Goal: Navigation & Orientation: Locate item on page

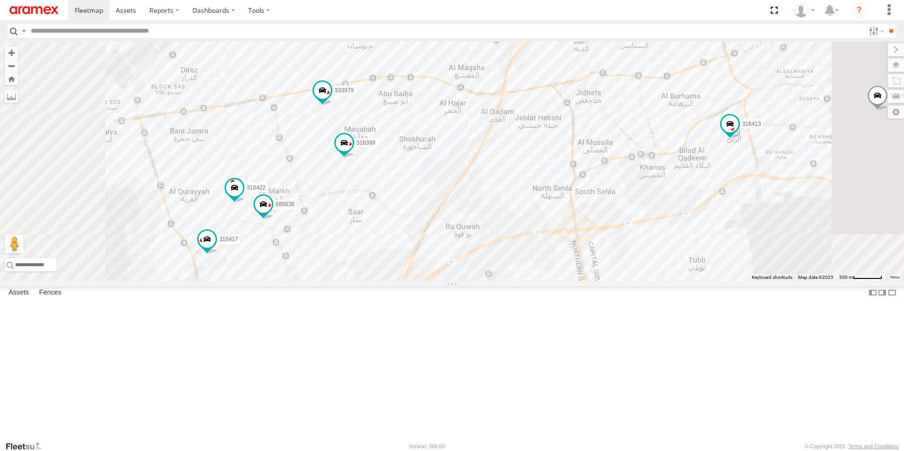
drag, startPoint x: 865, startPoint y: 247, endPoint x: 833, endPoint y: 323, distance: 82.5
click at [904, 341] on html at bounding box center [452, 225] width 904 height 451
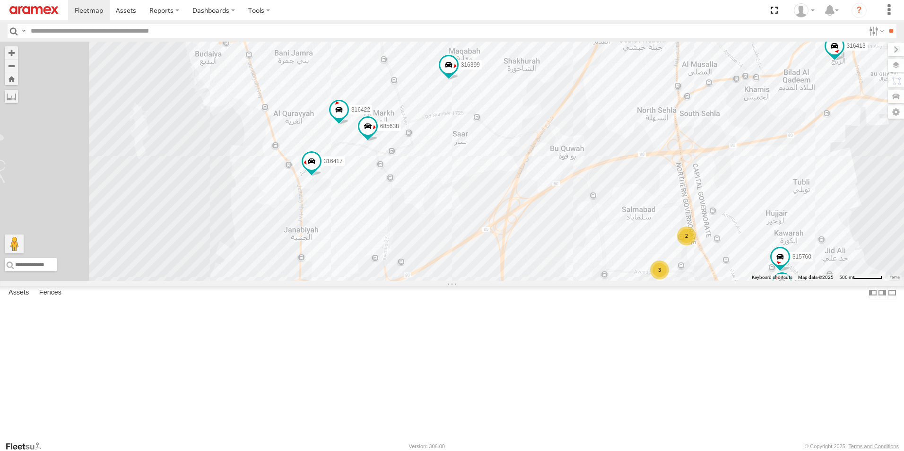
drag, startPoint x: 382, startPoint y: 59, endPoint x: 496, endPoint y: -20, distance: 139.0
click at [496, 0] on html at bounding box center [452, 225] width 904 height 451
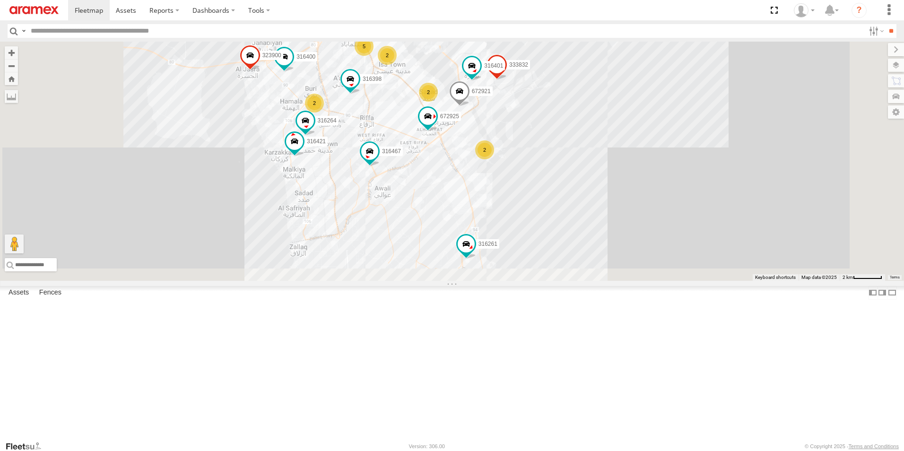
drag, startPoint x: 663, startPoint y: 405, endPoint x: 676, endPoint y: 215, distance: 190.5
click at [676, 215] on div "316400 316421 333976 395739 323900 333832 316401 316264 316413 395159 316398 67…" at bounding box center [452, 161] width 904 height 239
click at [676, 214] on div "316400 316421 333976 395739 323900 333832 316401 316264 316413 395159 316398 67…" at bounding box center [452, 161] width 904 height 239
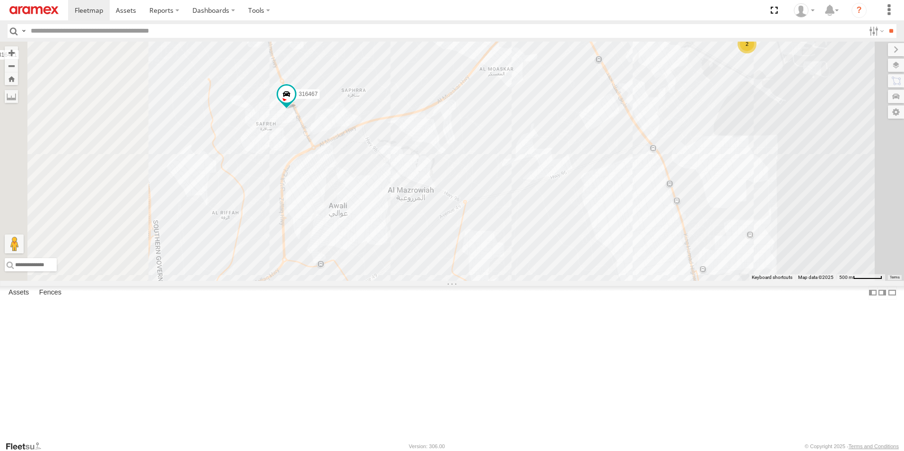
drag, startPoint x: 713, startPoint y: 213, endPoint x: 905, endPoint y: 238, distance: 194.1
click at [904, 238] on html at bounding box center [452, 225] width 904 height 451
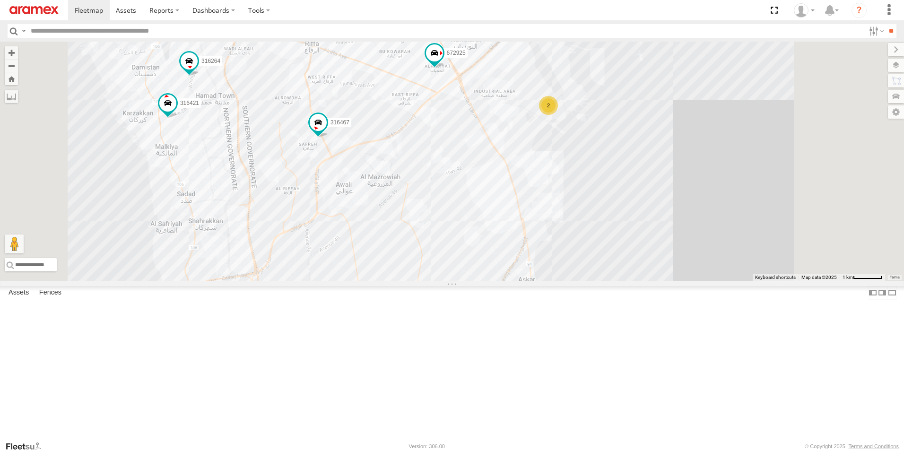
scroll to position [324, 0]
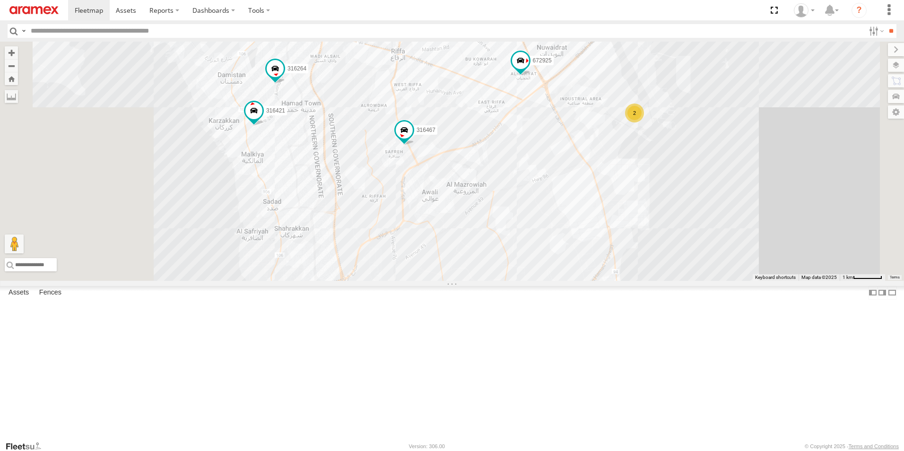
drag, startPoint x: 246, startPoint y: 265, endPoint x: 353, endPoint y: 265, distance: 106.4
click at [342, 274] on div "316400 316421 333976 395739 323900 333832 316401 316264 316413 395159 316398 67…" at bounding box center [452, 161] width 904 height 239
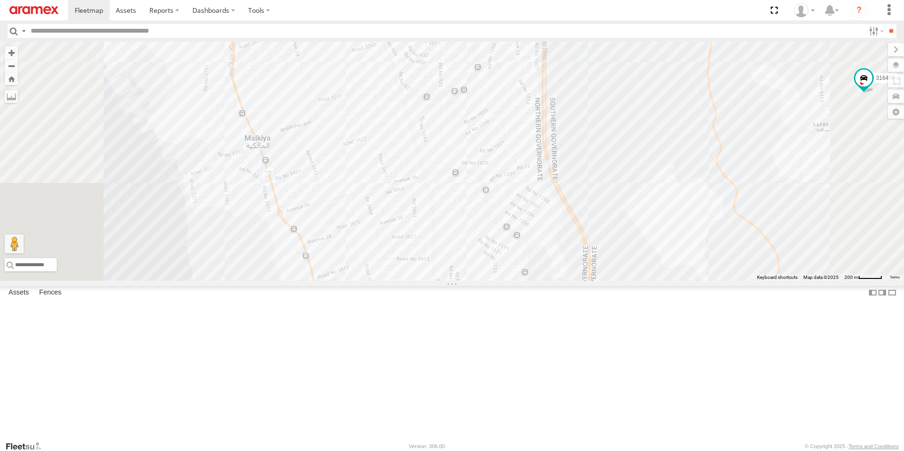
click at [271, 8] on span at bounding box center [262, -1] width 17 height 17
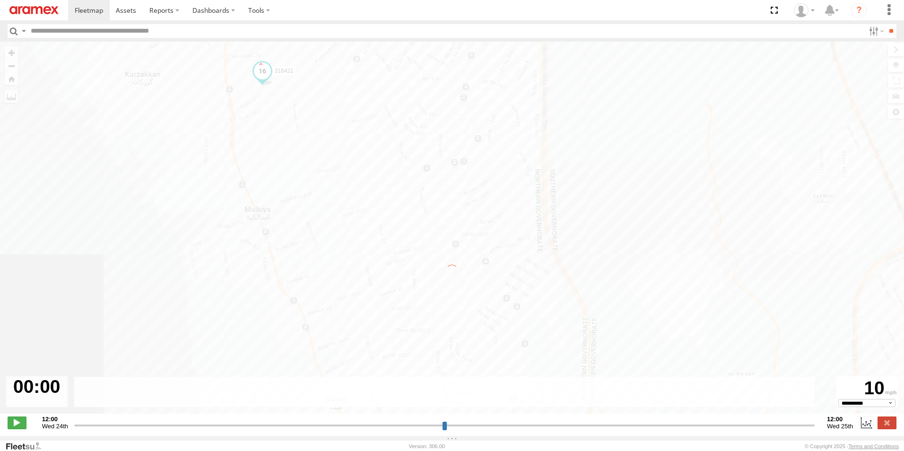
type input "**********"
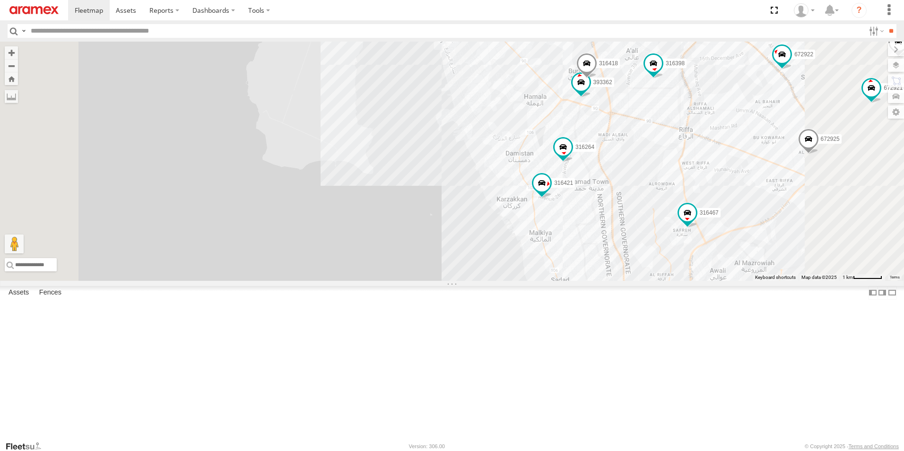
drag, startPoint x: 479, startPoint y: 290, endPoint x: 418, endPoint y: 98, distance: 201.0
click at [418, 98] on div "316400 333976 395739 323900 316413 395159 317648 316398 672921 316467 672925 31…" at bounding box center [452, 161] width 904 height 239
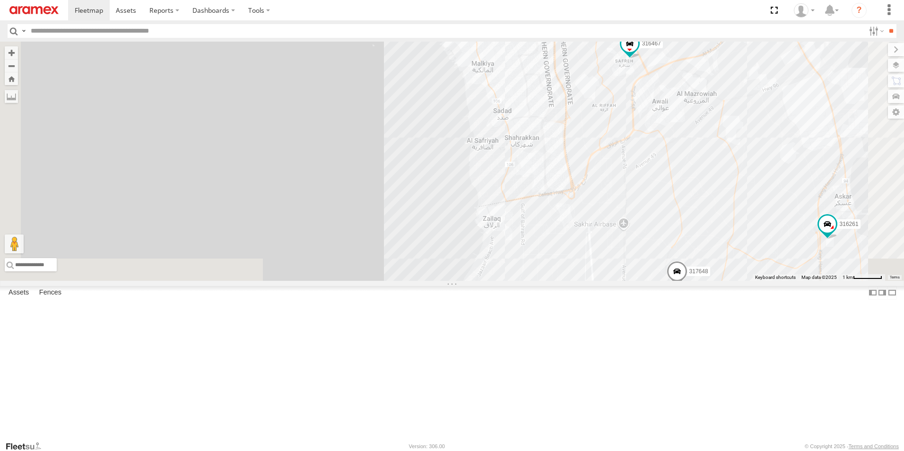
click at [415, 96] on div "316400 333976 395739 323900 316413 395159 317648 316398 672921 316467 672925 31…" at bounding box center [452, 161] width 904 height 239
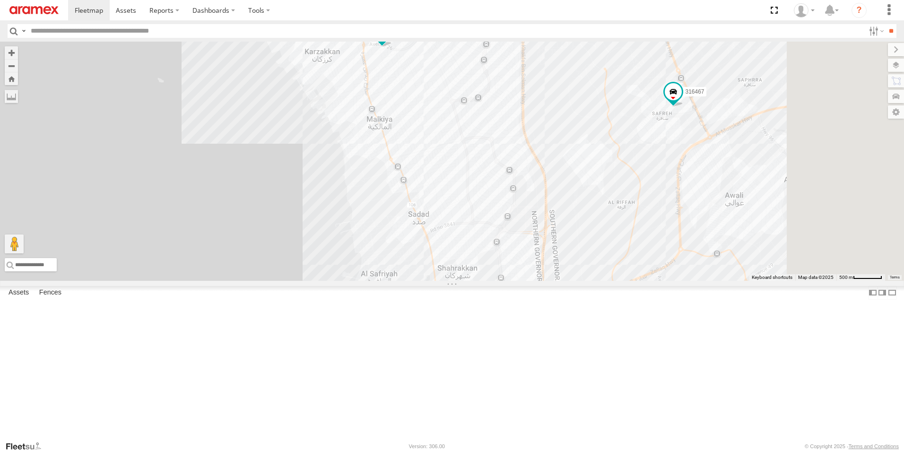
drag, startPoint x: 534, startPoint y: 163, endPoint x: 282, endPoint y: 244, distance: 264.8
click at [276, 248] on div "316400 333976 395739 323900 316413 395159 317648 316398 672921 316467 672925 31…" at bounding box center [452, 161] width 904 height 239
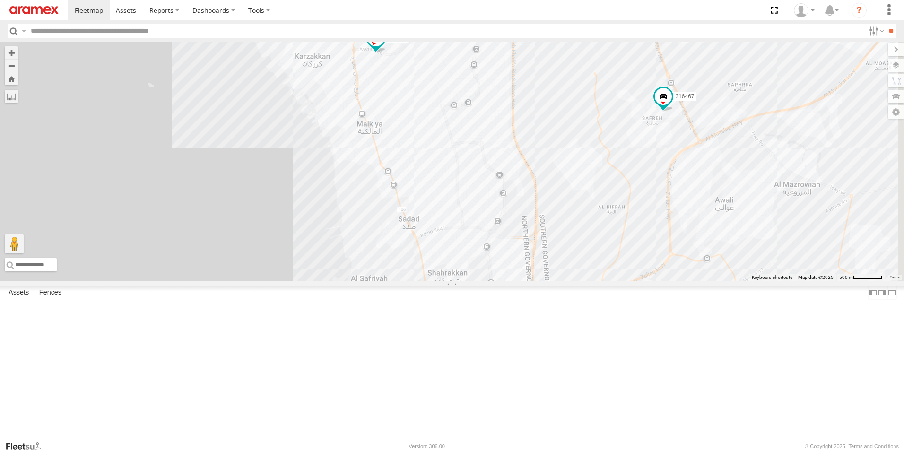
click at [384, 46] on span at bounding box center [375, 37] width 17 height 17
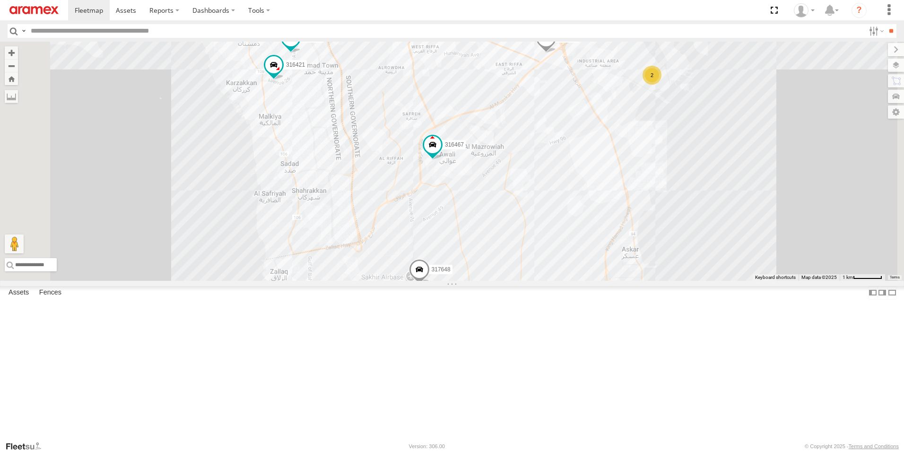
click at [299, 47] on span at bounding box center [290, 38] width 17 height 17
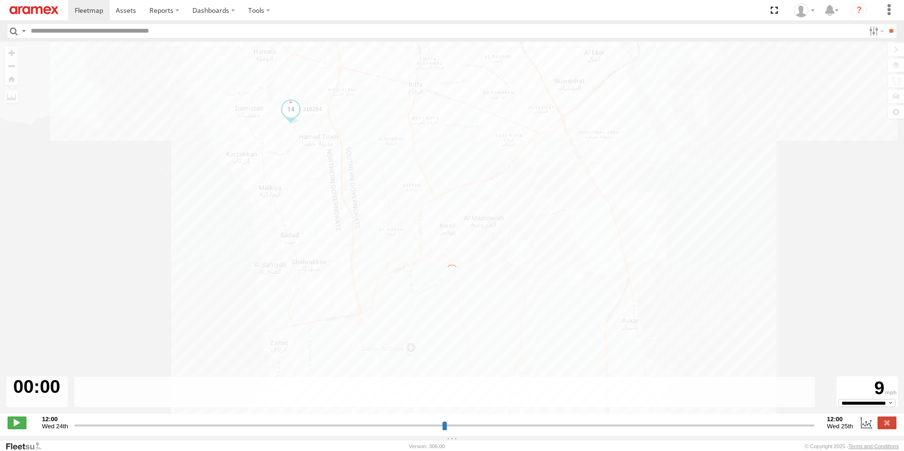
type input "**********"
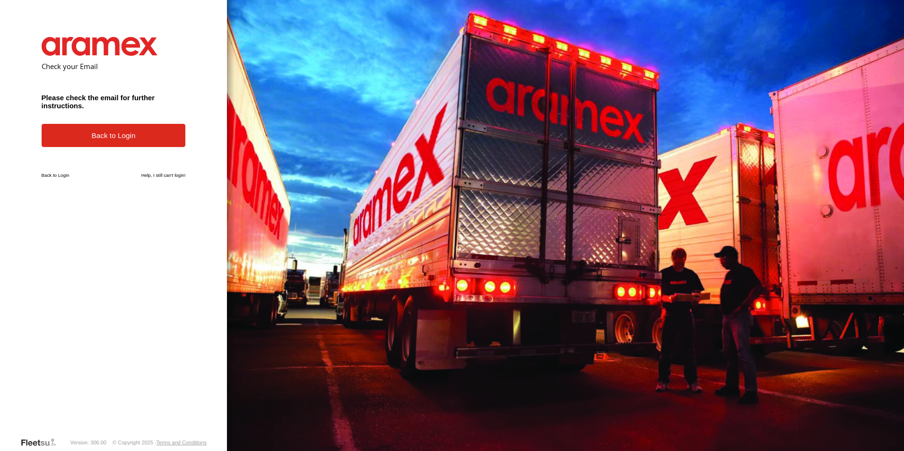
click at [120, 135] on link "Back to Login" at bounding box center [114, 135] width 144 height 23
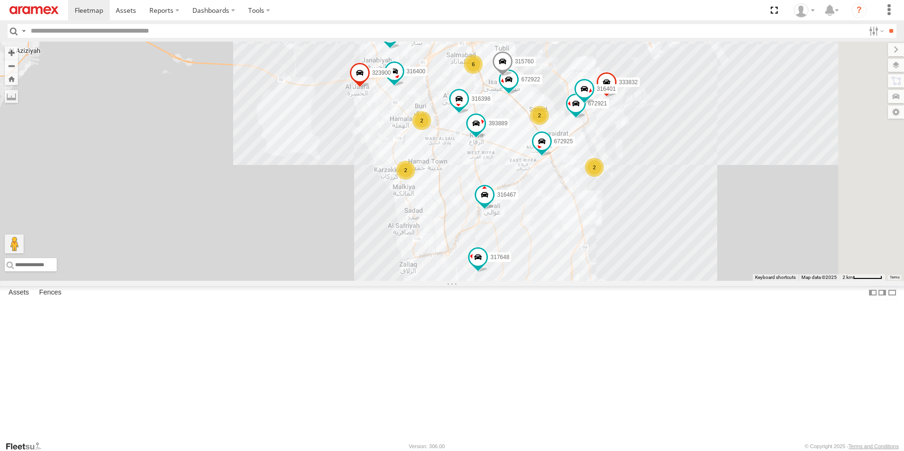
drag, startPoint x: 512, startPoint y: 321, endPoint x: 406, endPoint y: 213, distance: 150.8
click at [407, 215] on div "316400 333976 395739 333983 323900 316413 395159 317648 672921 316467 672925 31…" at bounding box center [452, 161] width 904 height 239
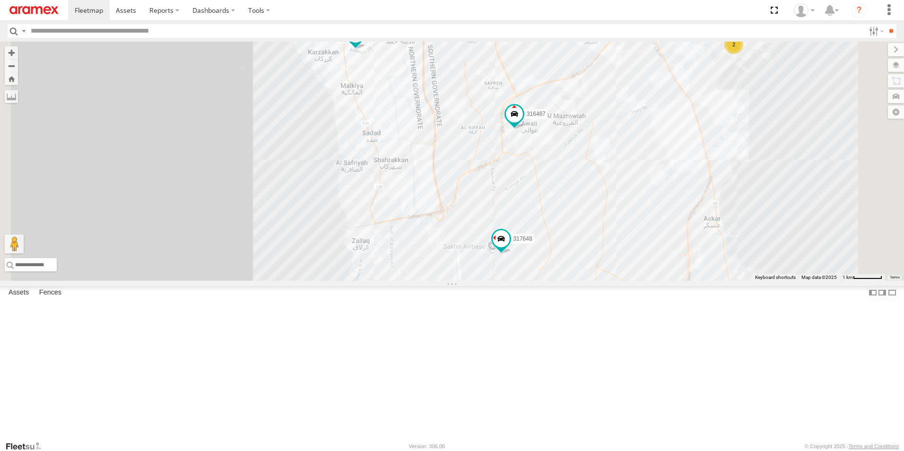
drag, startPoint x: 354, startPoint y: 156, endPoint x: 379, endPoint y: 246, distance: 94.3
click at [379, 246] on div "316400 333976 395739 333983 323900 316413 395159 317648 672921 316467 672925 31…" at bounding box center [452, 161] width 904 height 239
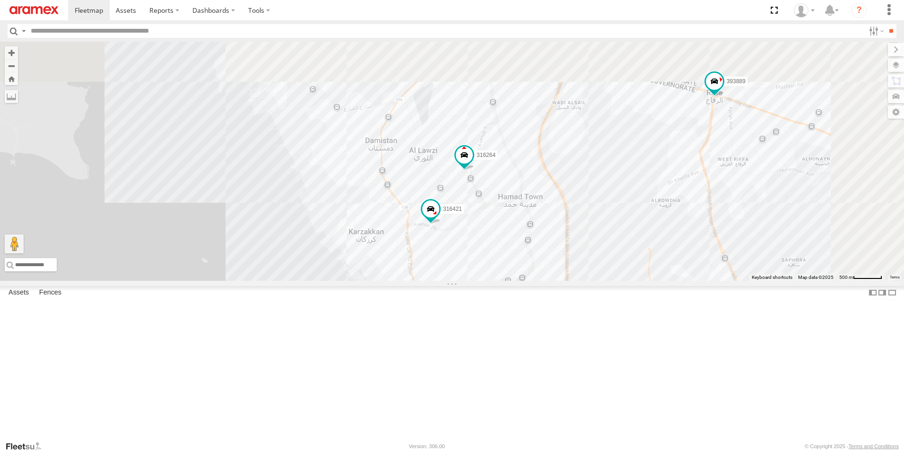
drag, startPoint x: 394, startPoint y: 159, endPoint x: 343, endPoint y: 317, distance: 166.4
click at [343, 281] on div "316400 333976 395739 333983 323900 316413 395159 317648 672921 316467 672925 31…" at bounding box center [452, 161] width 904 height 239
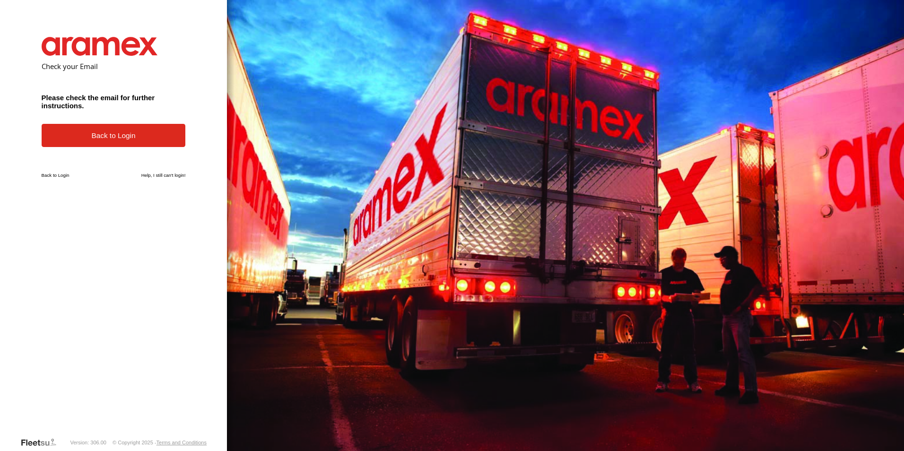
click at [115, 134] on link "Back to Login" at bounding box center [114, 135] width 144 height 23
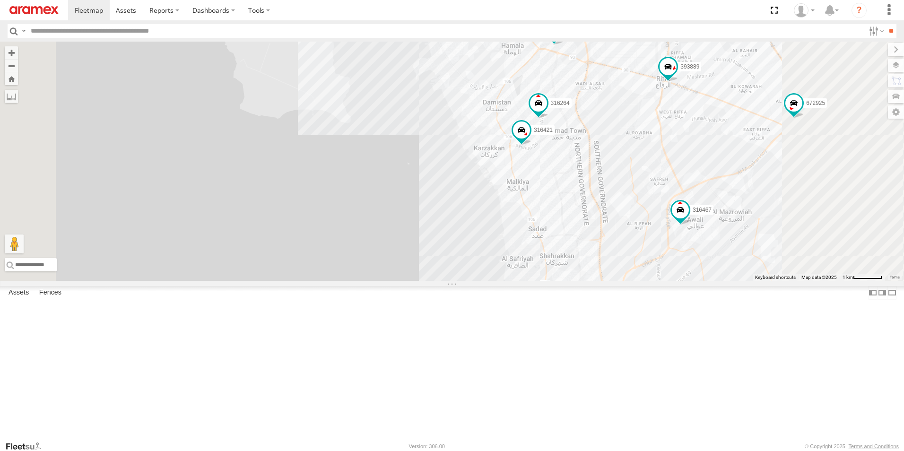
drag, startPoint x: 484, startPoint y: 302, endPoint x: 377, endPoint y: 148, distance: 187.0
click at [377, 148] on div "316400 333976 395739 333983 323900 316413 395159 317648 672921 316467 672925 31…" at bounding box center [452, 161] width 904 height 239
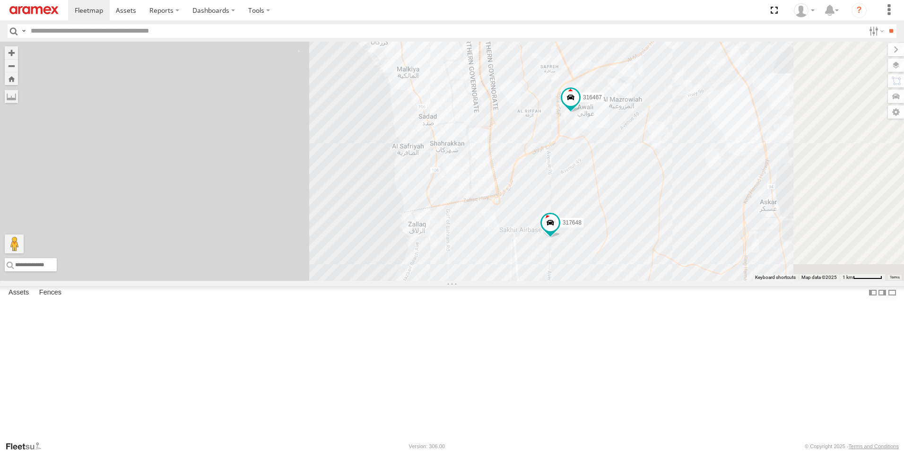
drag, startPoint x: 410, startPoint y: 147, endPoint x: 387, endPoint y: 210, distance: 67.7
click at [388, 210] on div "316400 333976 395739 333983 323900 316413 395159 317648 672921 316467 672925 31…" at bounding box center [452, 161] width 904 height 239
click at [387, 210] on div "316400 333976 395739 333983 323900 316413 395159 317648 672921 316467 672925 31…" at bounding box center [452, 161] width 904 height 239
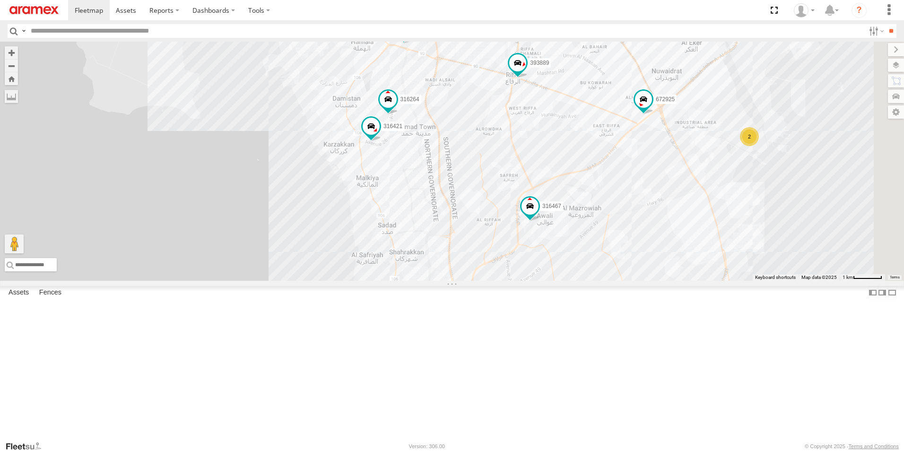
click at [435, 32] on span "393362" at bounding box center [425, 29] width 19 height 7
click at [373, 212] on div "316400 333976 395739 333983 323900 316413 395159 317648 672921 316467 672925 31…" at bounding box center [452, 161] width 904 height 239
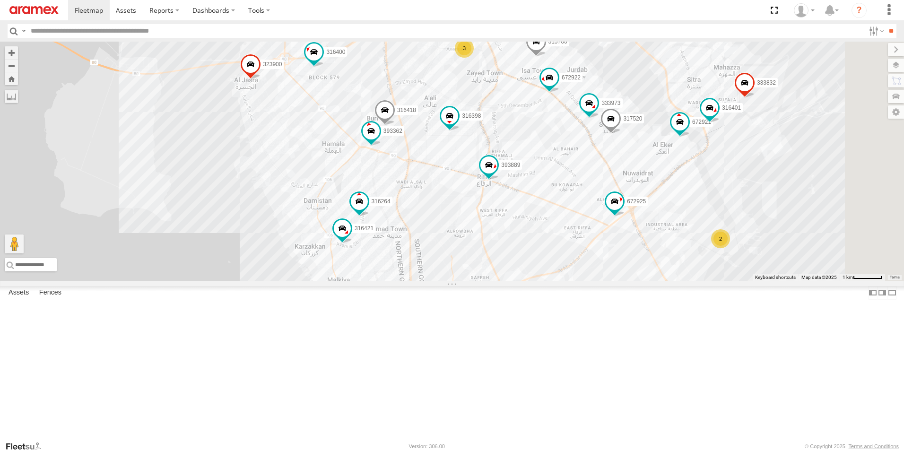
drag, startPoint x: 328, startPoint y: 217, endPoint x: 308, endPoint y: 337, distance: 121.6
click at [308, 281] on div "316400 333976 395739 333983 323900 316413 395159 317648 672921 316467 672925 31…" at bounding box center [452, 161] width 904 height 239
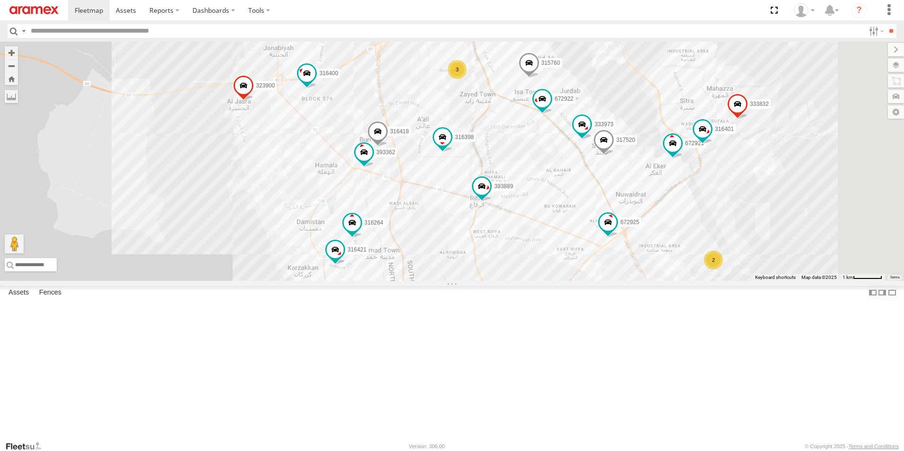
click at [308, 281] on div "316400 333976 395739 333983 323900 316413 395159 317648 672921 316467 672925 31…" at bounding box center [452, 161] width 904 height 239
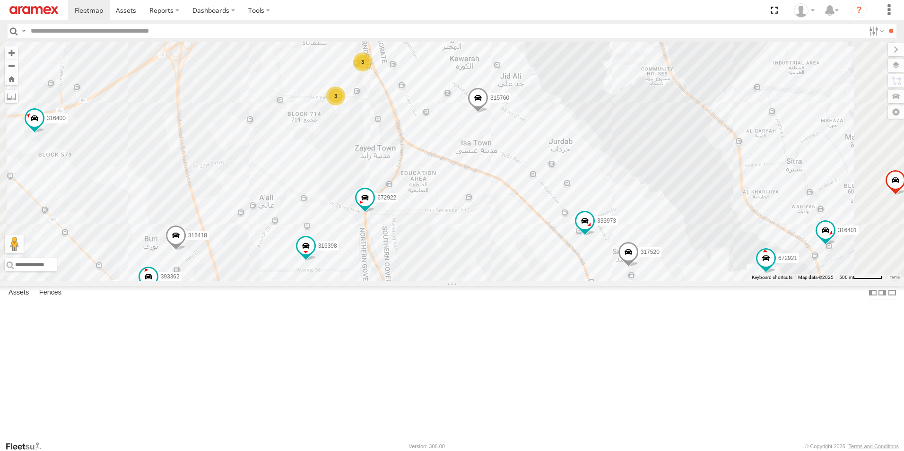
click at [509, 102] on span "315760" at bounding box center [499, 98] width 19 height 7
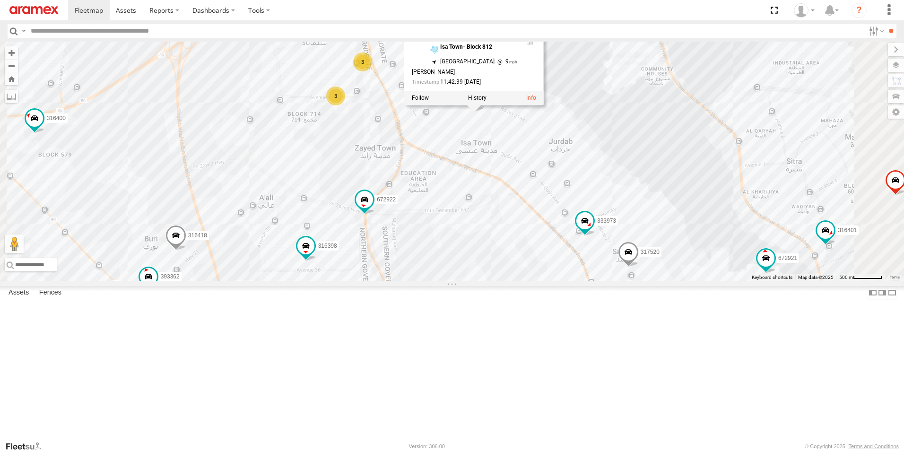
click at [690, 135] on div "316400 333976 395739 333983 323900 316413 395159 317648 672921 316467 672925 31…" at bounding box center [452, 161] width 904 height 239
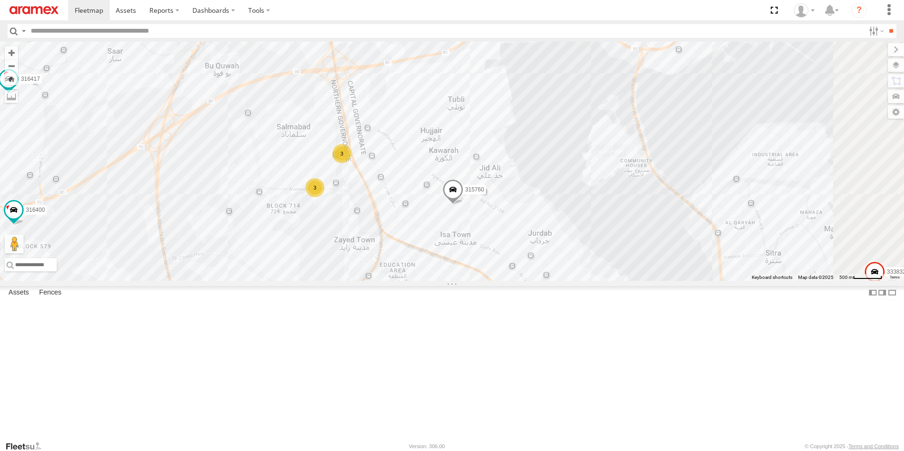
drag, startPoint x: 680, startPoint y: 126, endPoint x: 653, endPoint y: 228, distance: 106.0
click at [655, 228] on div "316400 333976 395739 333983 323900 316413 395159 317648 672921 316467 672925 31…" at bounding box center [452, 161] width 904 height 239
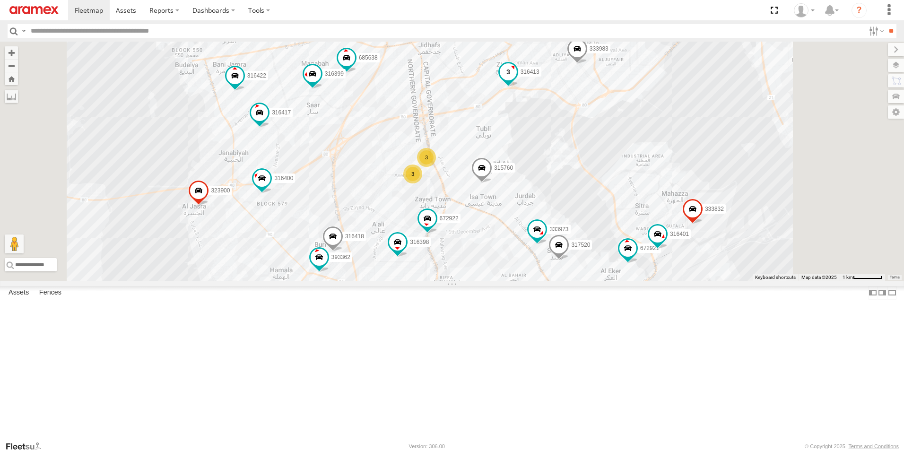
click at [517, 80] on span at bounding box center [508, 71] width 17 height 17
click at [652, 209] on div "316400 333976 395739 333983 323900 316413 395159 317648 672921 316467 672925 31…" at bounding box center [452, 161] width 904 height 239
click at [551, 246] on span at bounding box center [542, 237] width 17 height 17
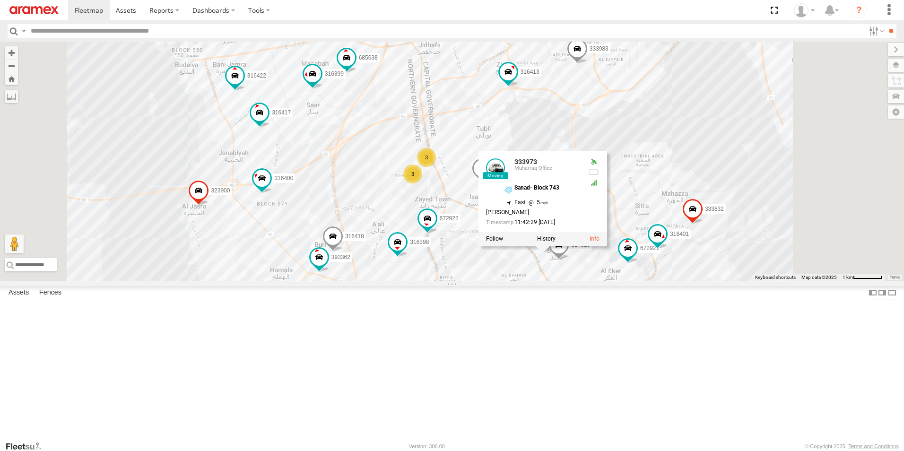
click at [653, 212] on div "316400 333976 395739 333983 323900 316413 395159 317648 672921 316467 672925 31…" at bounding box center [452, 161] width 904 height 239
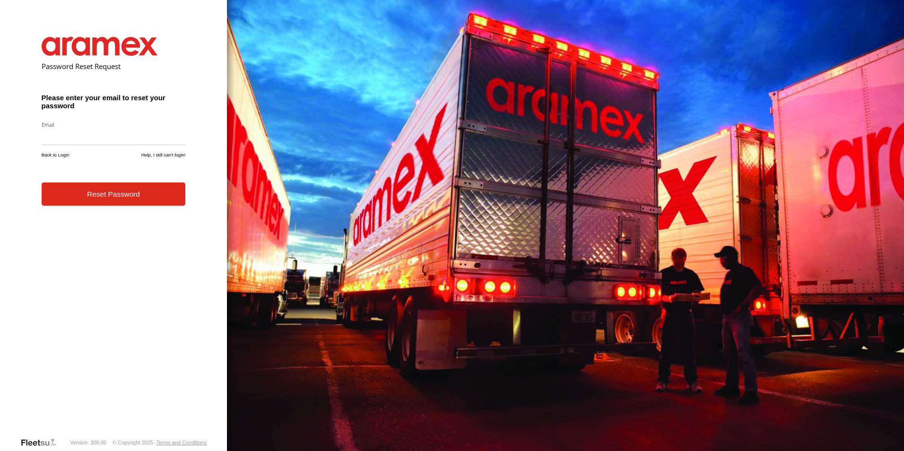
click at [109, 210] on form "Password Reset Request Please enter your email to reset your password Email Ent…" at bounding box center [113, 230] width 173 height 414
click at [145, 193] on button "Reset Password" at bounding box center [114, 194] width 144 height 23
click at [117, 196] on button "Reset Password" at bounding box center [114, 194] width 144 height 23
click at [134, 206] on button "Reset Password" at bounding box center [114, 194] width 144 height 23
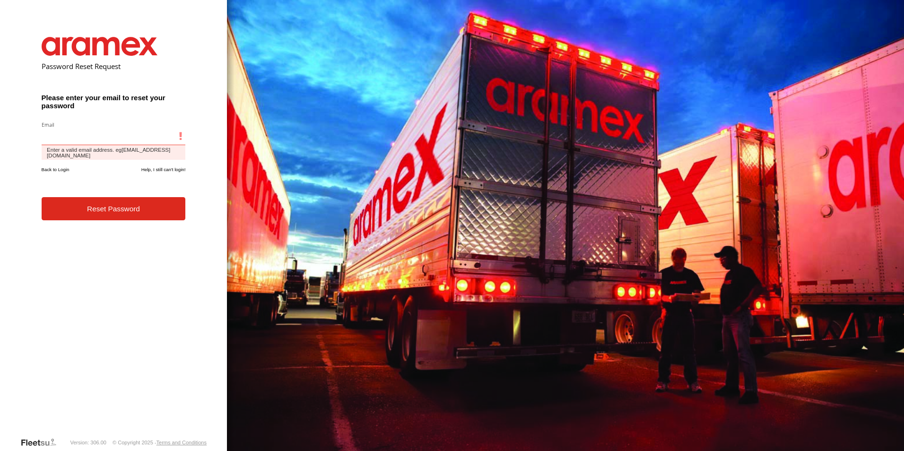
click at [90, 134] on input "email" at bounding box center [114, 136] width 144 height 17
type input "**********"
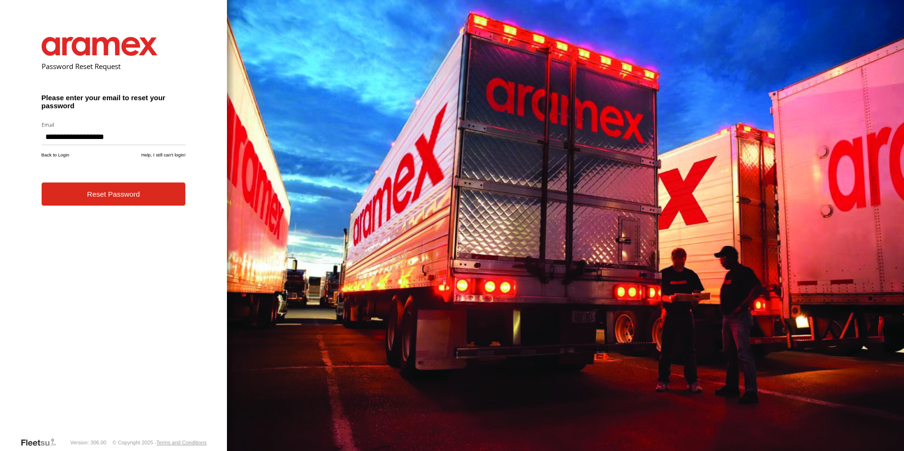
click at [115, 202] on button "Reset Password" at bounding box center [114, 194] width 144 height 23
click at [152, 200] on button "Reset Password" at bounding box center [114, 194] width 144 height 23
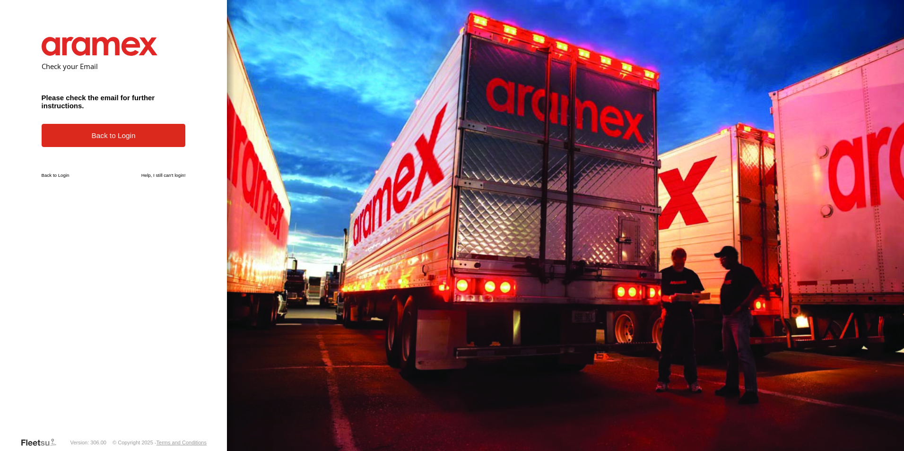
click at [128, 130] on link "Back to Login" at bounding box center [114, 135] width 144 height 23
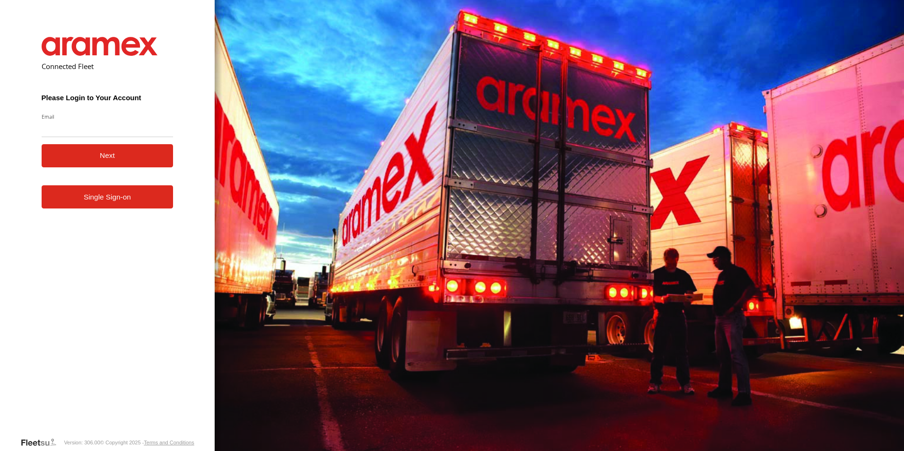
click at [121, 130] on input "Email" at bounding box center [108, 128] width 132 height 17
type input "**********"
click at [117, 158] on button "Next" at bounding box center [108, 155] width 132 height 23
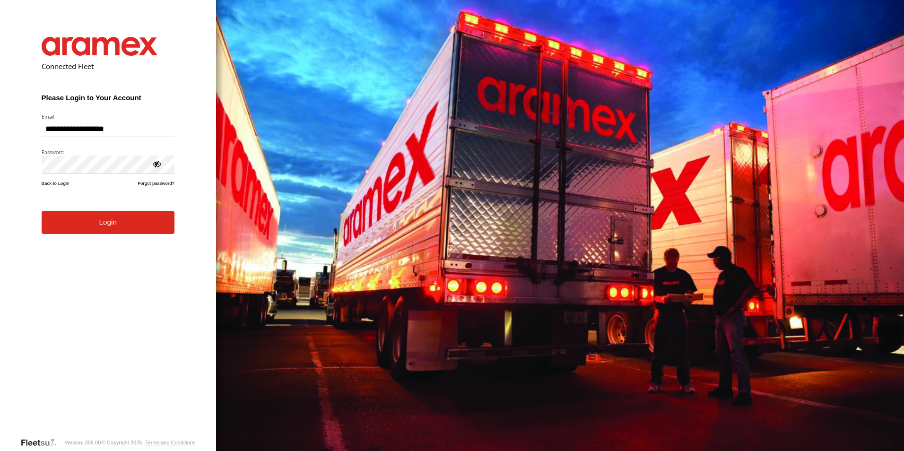
click at [102, 230] on button "Login" at bounding box center [108, 222] width 133 height 23
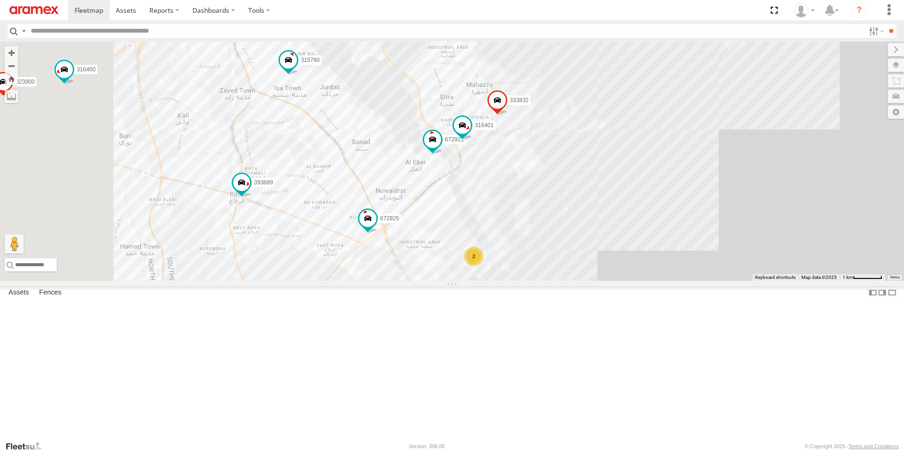
drag, startPoint x: 490, startPoint y: 265, endPoint x: 786, endPoint y: 352, distance: 308.4
click at [786, 281] on div "316400 333976 395739 333983 323900 315760 316413 395159 317648 672921 316467 67…" at bounding box center [452, 161] width 904 height 239
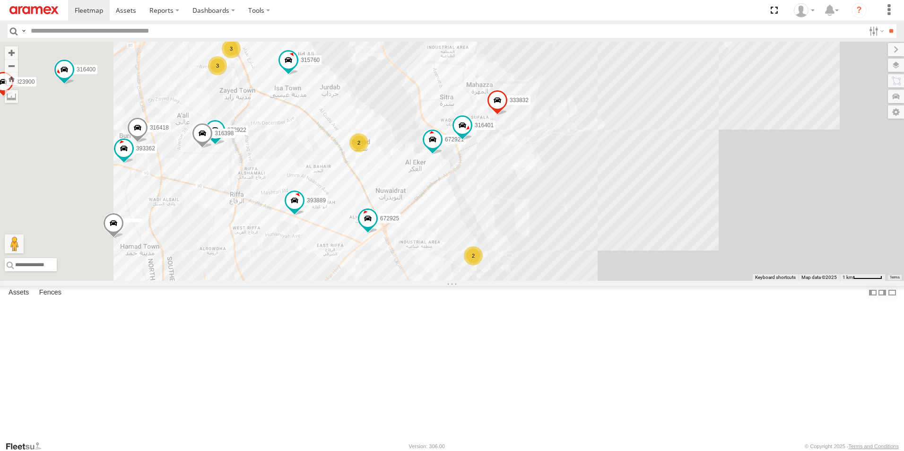
click at [0, 0] on span at bounding box center [0, 0] width 0 height 0
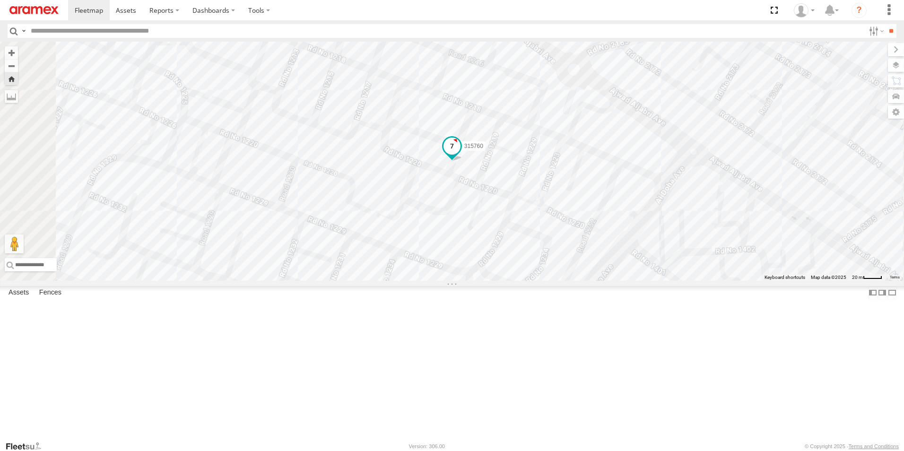
click at [461, 155] on span at bounding box center [451, 146] width 17 height 17
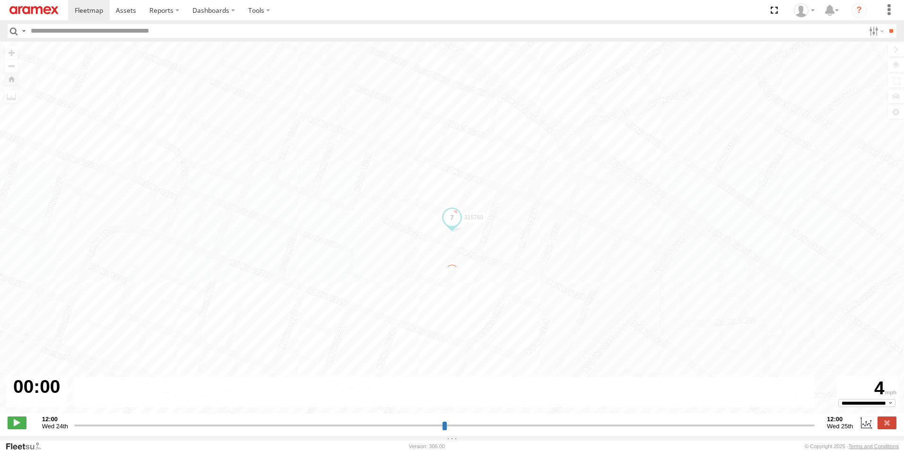
type input "**********"
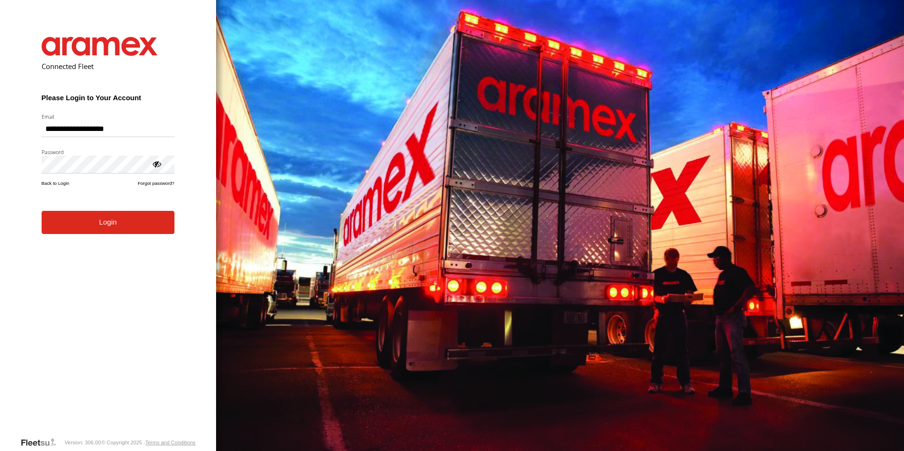
click at [98, 218] on button "Login" at bounding box center [108, 222] width 133 height 23
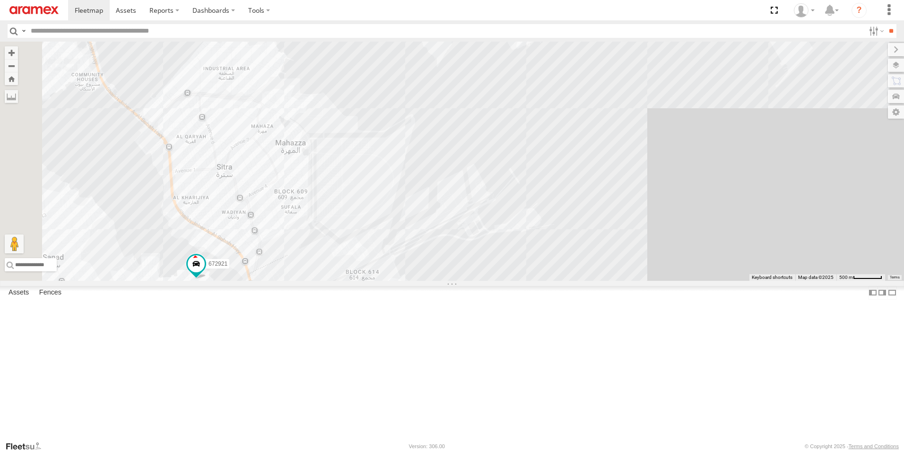
drag, startPoint x: 519, startPoint y: 197, endPoint x: 758, endPoint y: 263, distance: 247.9
click at [775, 266] on div "316400 333976 395739 333983 323900 393889 315760 316413 395159 672921 672925 31…" at bounding box center [452, 161] width 904 height 239
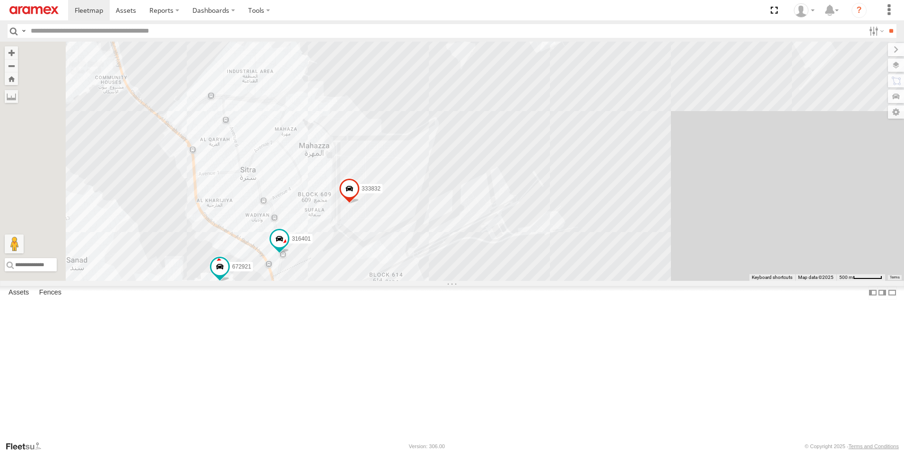
drag, startPoint x: 504, startPoint y: 159, endPoint x: 721, endPoint y: 168, distance: 216.8
click at [721, 168] on div "316400 333976 395739 333983 323900 393889 315760 316413 395159 672921 672925 31…" at bounding box center [452, 161] width 904 height 239
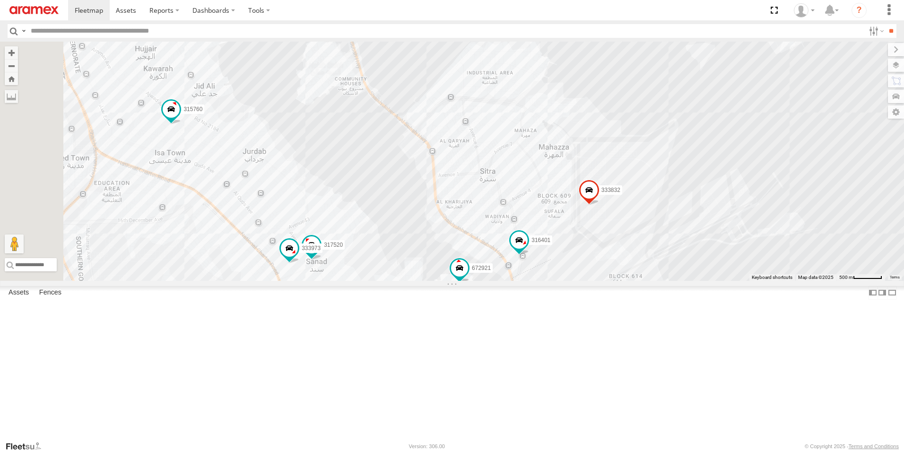
drag, startPoint x: 437, startPoint y: 218, endPoint x: 532, endPoint y: 236, distance: 97.1
click at [532, 236] on div "316400 333976 395739 333983 323900 393889 315760 316413 395159 672921 672925 31…" at bounding box center [452, 161] width 904 height 239
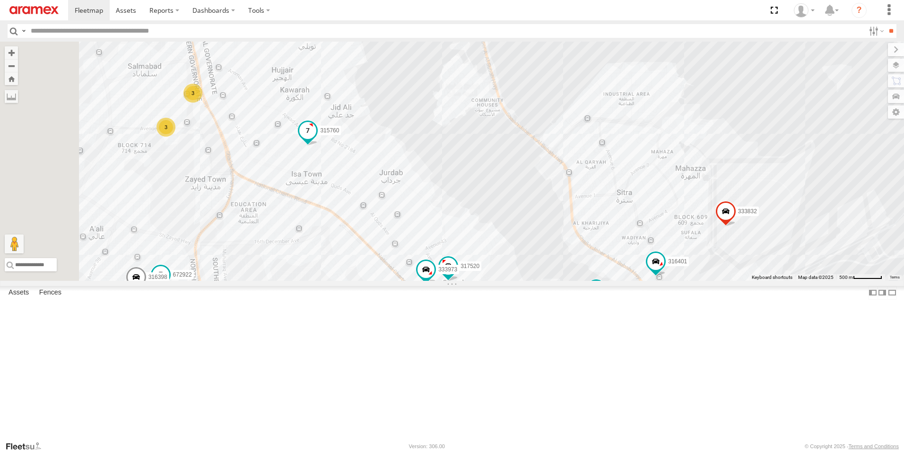
click at [318, 146] on span at bounding box center [307, 134] width 21 height 26
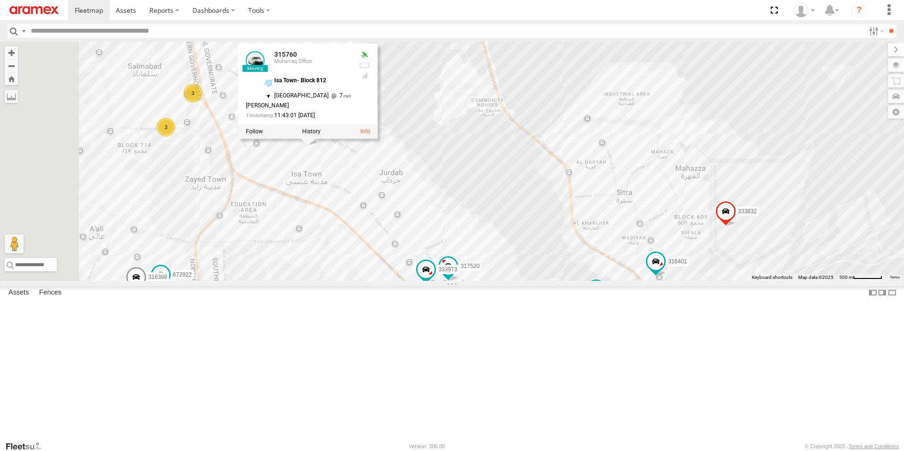
drag, startPoint x: 507, startPoint y: 178, endPoint x: 571, endPoint y: 193, distance: 65.7
click at [568, 193] on div "316400 333976 395739 333983 323900 393889 315760 316413 395159 672921 672925 31…" at bounding box center [452, 161] width 904 height 239
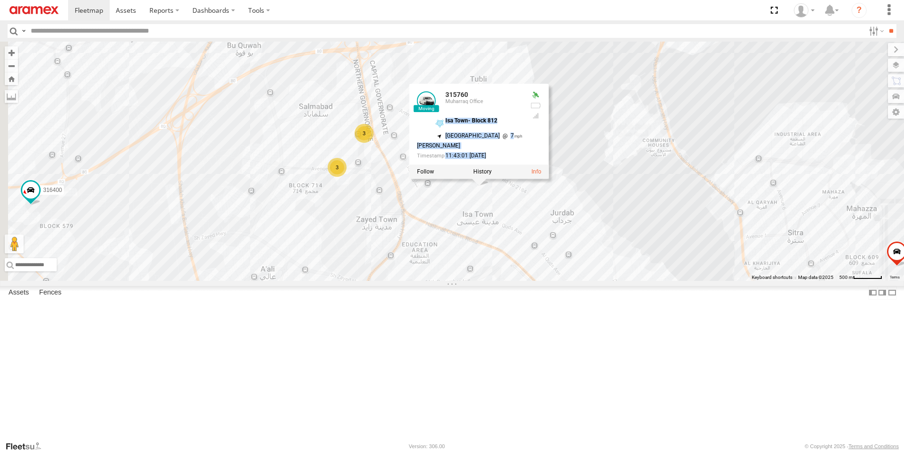
drag, startPoint x: 595, startPoint y: 193, endPoint x: 652, endPoint y: 192, distance: 56.7
click at [549, 165] on div "315760 Muharraq Office Isa Town- Block 812 26.1732 , 50.55671 North East 7 Ali …" at bounding box center [478, 124] width 139 height 81
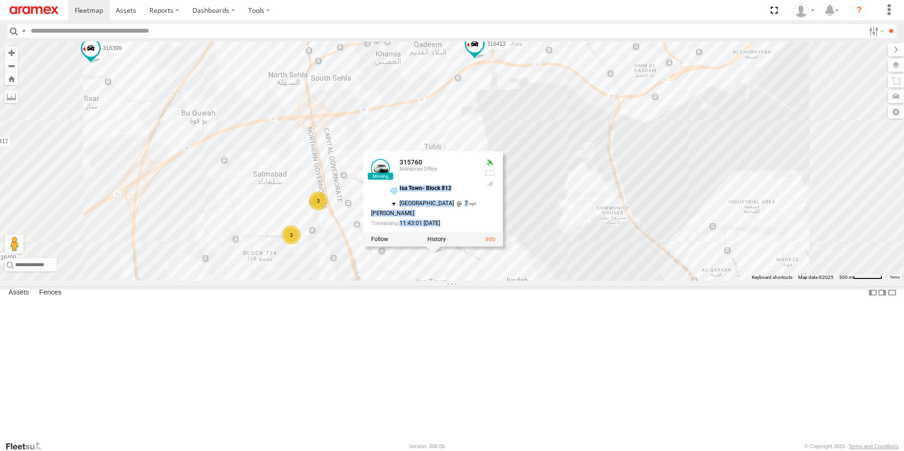
drag, startPoint x: 636, startPoint y: 123, endPoint x: 634, endPoint y: 259, distance: 135.3
click at [634, 257] on div "316400 333976 395739 333983 323900 393889 315760 316413 395159 672921 672925 31…" at bounding box center [452, 161] width 904 height 239
click at [634, 259] on div "316400 333976 395739 333983 323900 393889 315760 316413 395159 672921 672925 31…" at bounding box center [452, 161] width 904 height 239
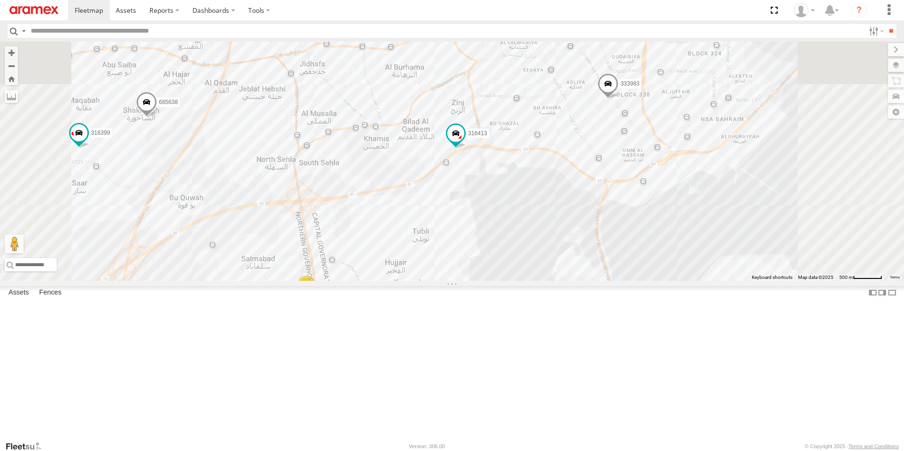
click at [618, 99] on span at bounding box center [608, 86] width 21 height 26
click at [653, 281] on div "316400 333976 395739 333983 323900 393889 315760 316413 395159 672921 672925 31…" at bounding box center [452, 161] width 904 height 239
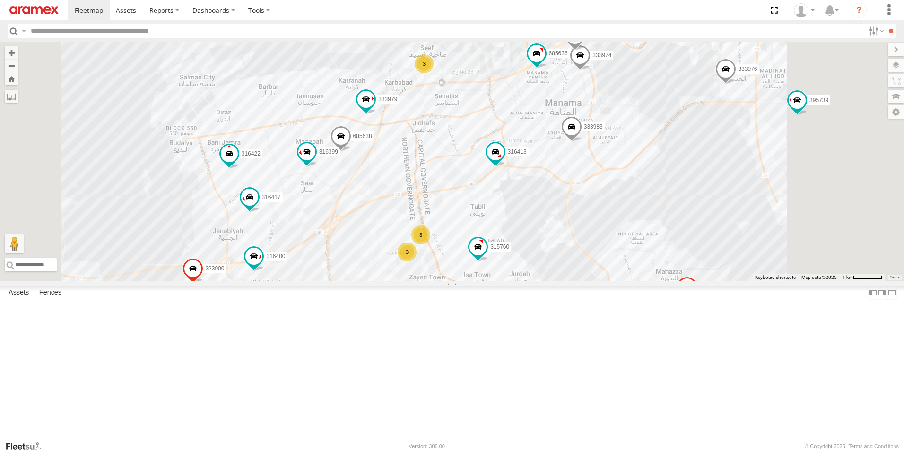
drag, startPoint x: 661, startPoint y: 296, endPoint x: 655, endPoint y: 272, distance: 24.9
click at [656, 275] on div "316400 333976 395739 333983 323900 393889 315760 316413 395159 672921 672925 31…" at bounding box center [452, 161] width 904 height 239
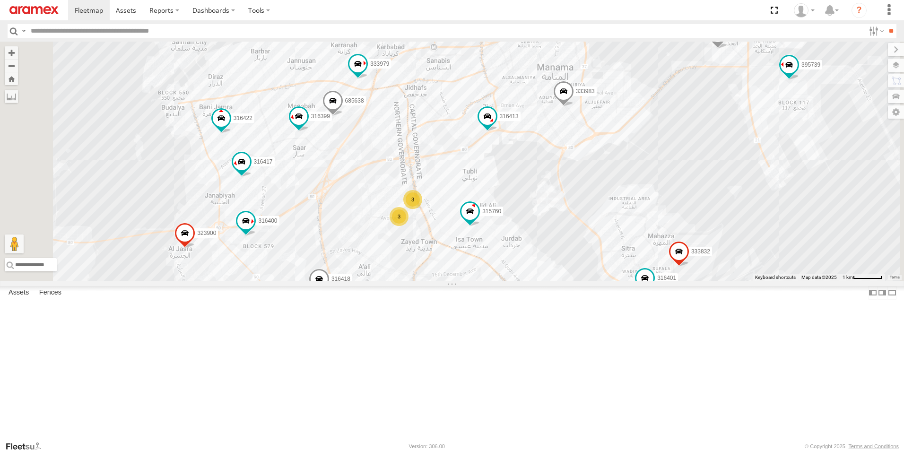
drag, startPoint x: 643, startPoint y: 238, endPoint x: 641, endPoint y: 230, distance: 9.0
click at [642, 233] on div "316400 333976 395739 333983 323900 393889 315760 316413 395159 672921 672925 31…" at bounding box center [452, 161] width 904 height 239
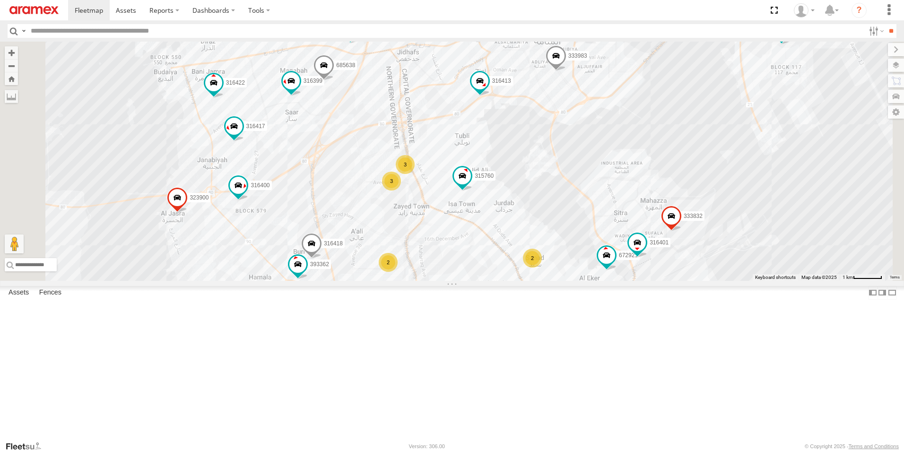
drag, startPoint x: 676, startPoint y: 310, endPoint x: 670, endPoint y: 278, distance: 32.3
click at [674, 281] on div "316400 333976 395739 333983 323900 393889 315760 316413 395159 672921 672925 31…" at bounding box center [452, 161] width 904 height 239
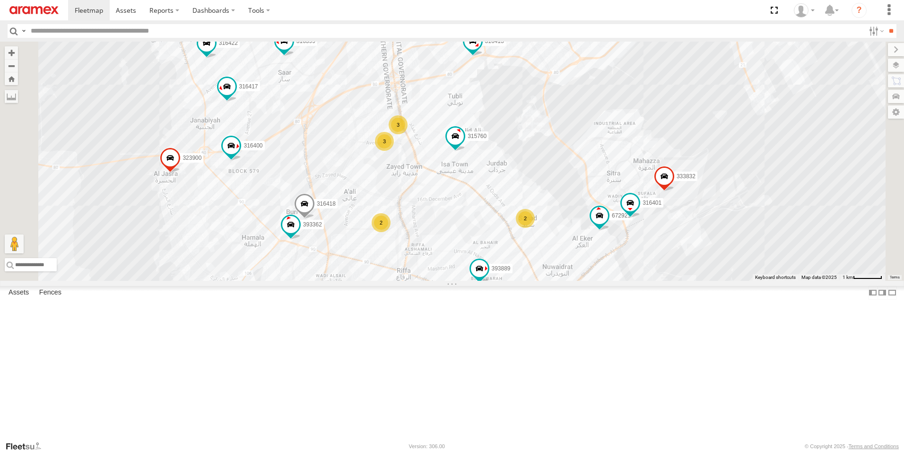
drag, startPoint x: 670, startPoint y: 278, endPoint x: 666, endPoint y: 265, distance: 13.8
click at [666, 265] on div "316400 333976 395739 333983 323900 393889 315760 316413 395159 672921 672925 31…" at bounding box center [452, 161] width 904 height 239
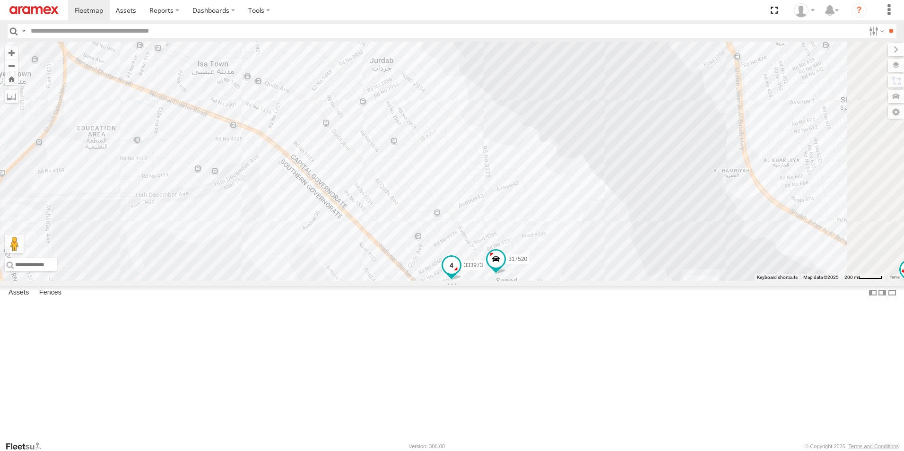
click at [483, 269] on span "333973" at bounding box center [473, 265] width 19 height 7
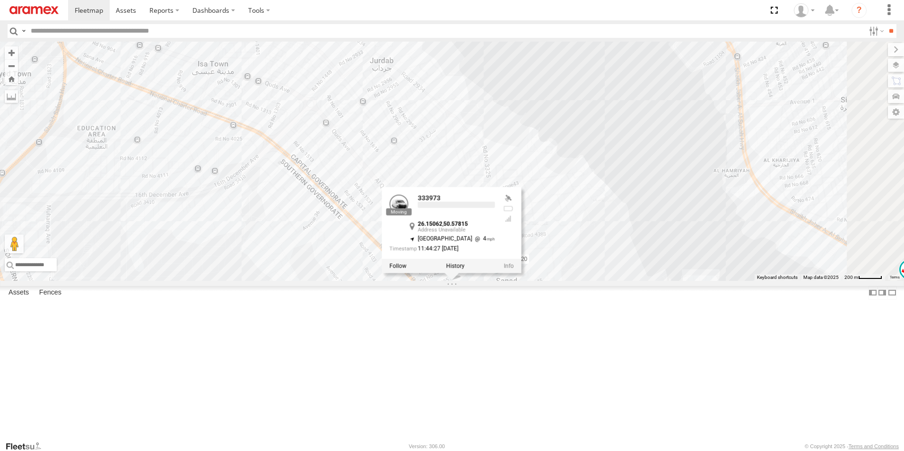
click at [522, 273] on div at bounding box center [451, 266] width 139 height 14
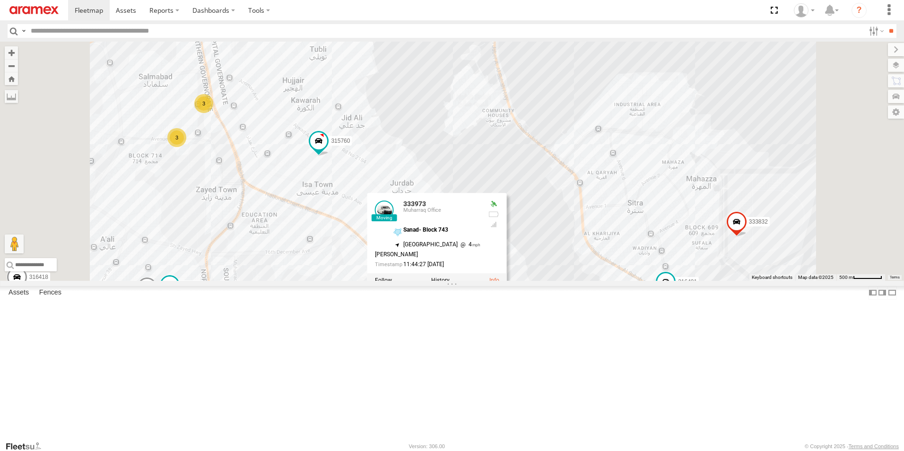
drag, startPoint x: 537, startPoint y: 132, endPoint x: 544, endPoint y: 184, distance: 52.0
click at [544, 184] on div "316400 333976 395739 333983 323900 393889 315760 316413 395159 672921 672925 31…" at bounding box center [452, 161] width 904 height 239
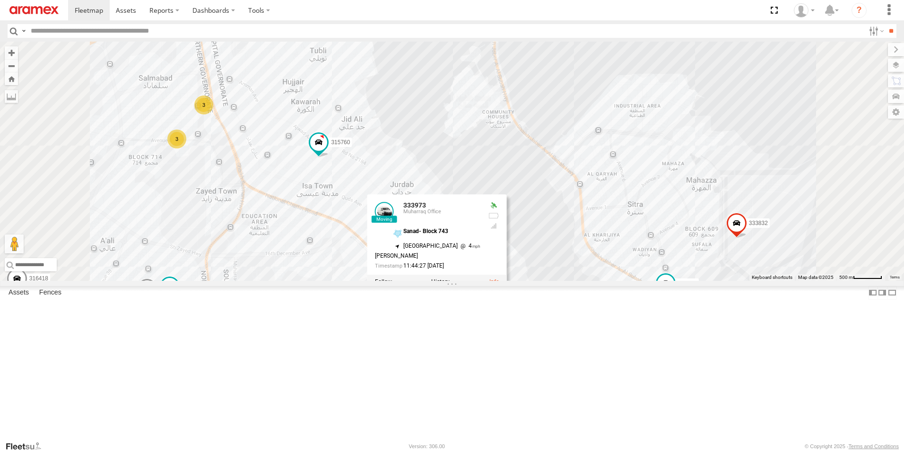
click at [628, 265] on div "316400 333976 395739 333983 323900 393889 315760 316413 395159 672921 672925 31…" at bounding box center [452, 161] width 904 height 239
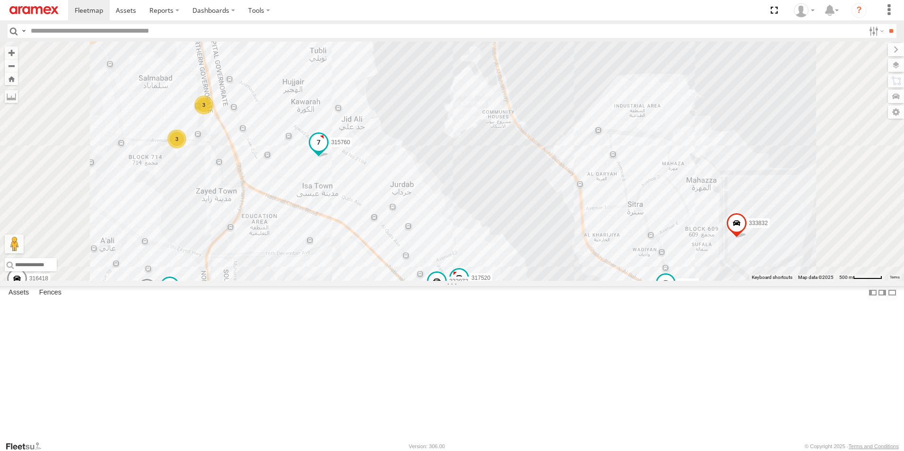
click at [352, 148] on label "315760" at bounding box center [337, 142] width 28 height 9
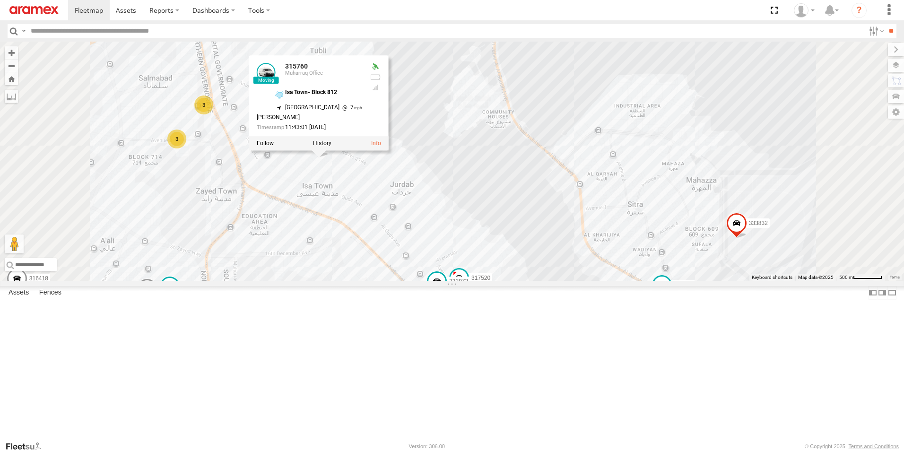
click at [593, 239] on div "316400 333976 395739 333983 323900 393889 315760 316413 395159 672921 672925 31…" at bounding box center [452, 161] width 904 height 239
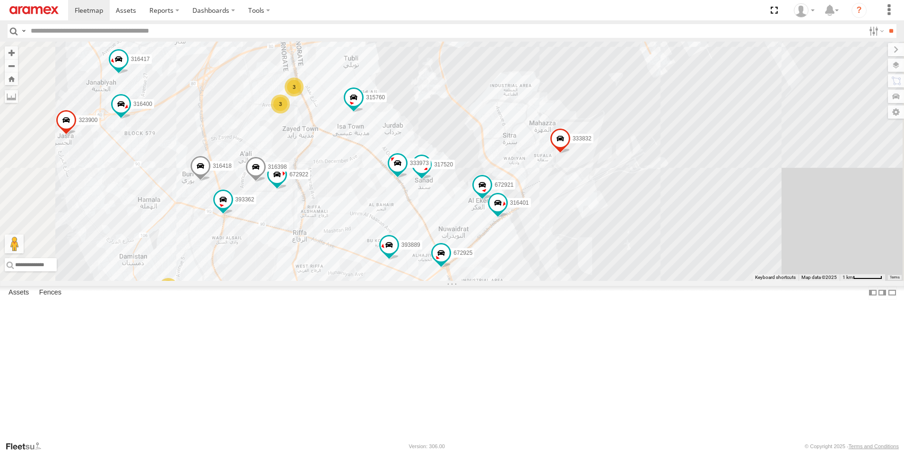
drag, startPoint x: 545, startPoint y: 207, endPoint x: 661, endPoint y: 241, distance: 120.9
click at [661, 241] on div "316400 333976 395739 333983 333832 333979 393889 316401 315760 316413 672921 67…" at bounding box center [452, 161] width 904 height 239
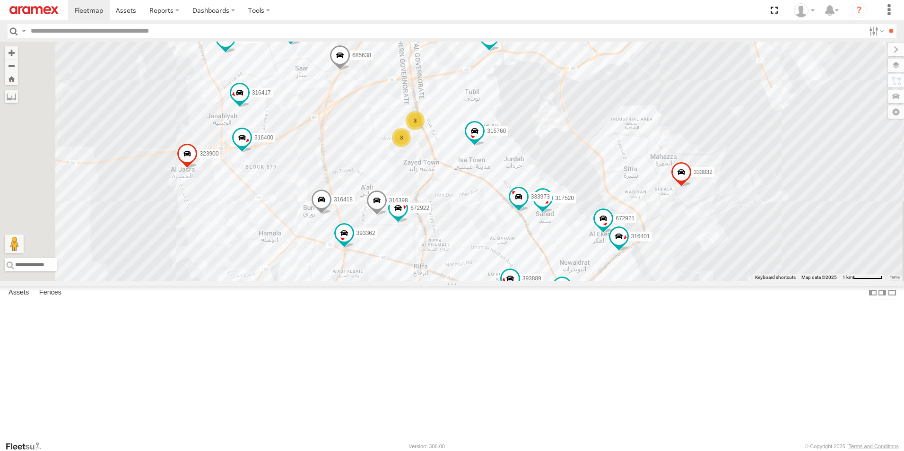
click at [661, 241] on div "316400 333976 395739 333983 333832 333979 393889 316401 315760 316413 672921 67…" at bounding box center [452, 161] width 904 height 239
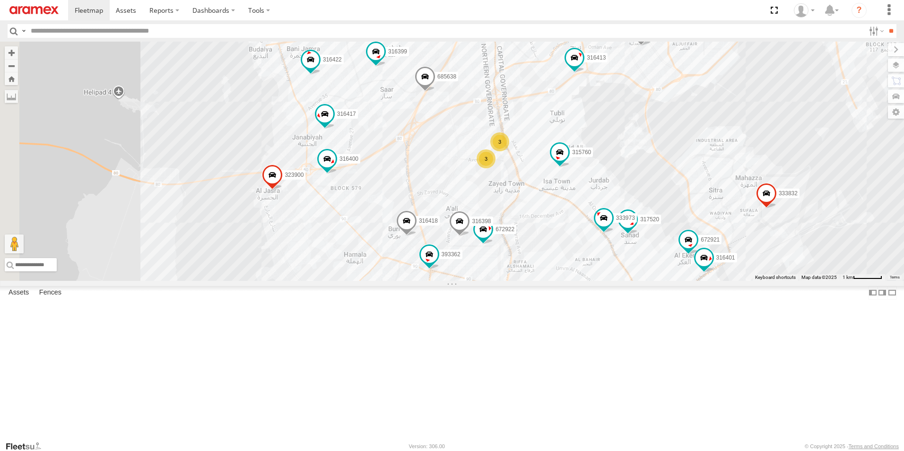
click at [661, 241] on div "316400 333976 395739 333983 333832 333979 393889 316401 315760 316413 672921 67…" at bounding box center [452, 161] width 904 height 239
drag, startPoint x: 311, startPoint y: 187, endPoint x: 284, endPoint y: 168, distance: 32.9
click at [285, 168] on div "316400 333976 395739 333983 333832 333979 393889 316401 315760 316413 672921 67…" at bounding box center [452, 161] width 904 height 239
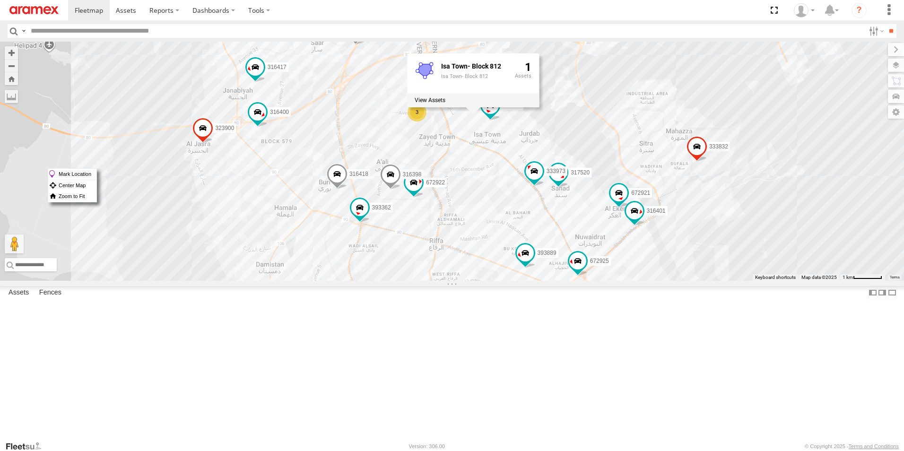
drag, startPoint x: 284, startPoint y: 168, endPoint x: 691, endPoint y: 215, distance: 409.2
click at [691, 215] on div "316400 333976 395739 333983 333832 333979 393889 316401 315760 316413 672921 67…" at bounding box center [452, 161] width 904 height 239
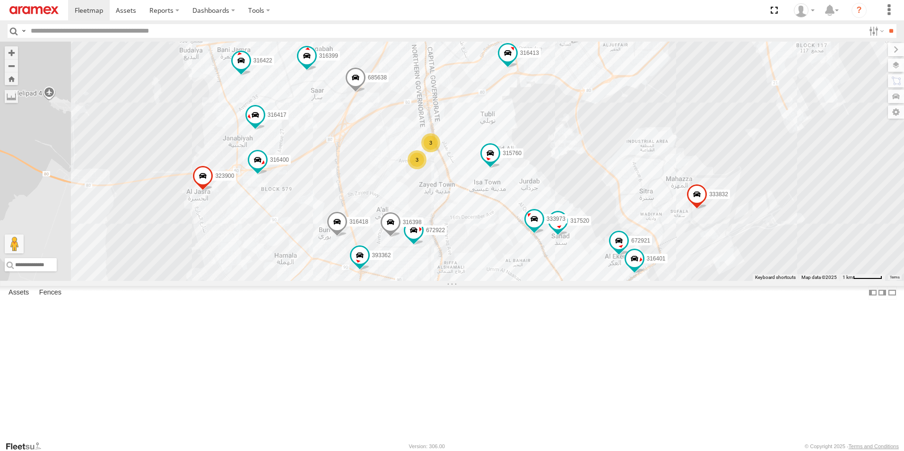
drag, startPoint x: 652, startPoint y: 152, endPoint x: 652, endPoint y: 209, distance: 56.7
click at [652, 209] on div "316400 333976 395739 333983 333832 333979 393889 316401 315760 316413 672921 67…" at bounding box center [452, 161] width 904 height 239
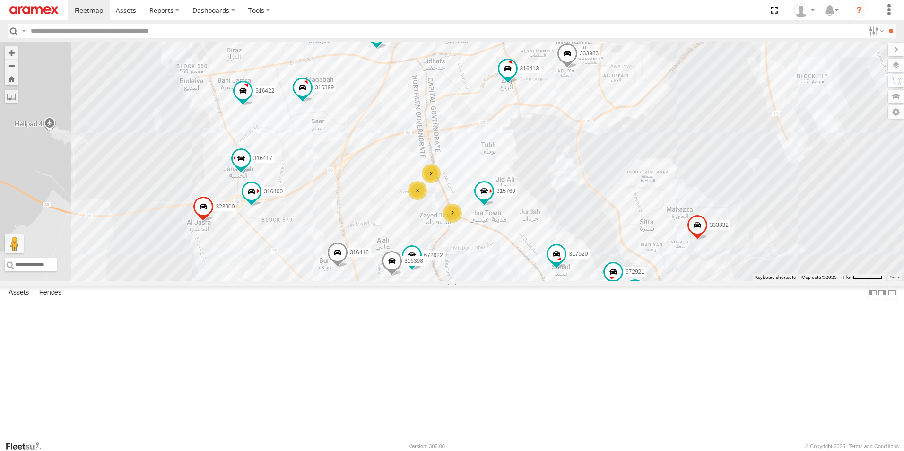
drag, startPoint x: 654, startPoint y: 207, endPoint x: 655, endPoint y: 237, distance: 29.8
click at [655, 237] on div "316400 393362 316418 333976 317520 333980 316422 395739 333983 672922 323900 33…" at bounding box center [452, 161] width 904 height 239
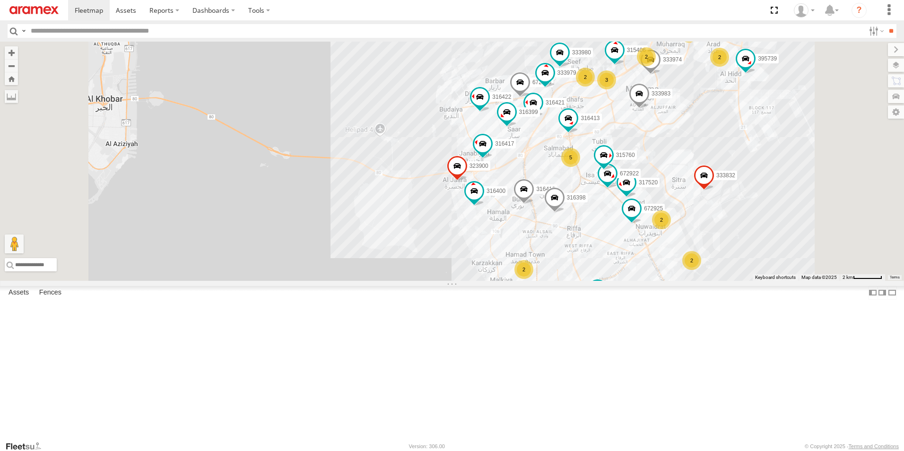
drag, startPoint x: 821, startPoint y: 167, endPoint x: 753, endPoint y: 124, distance: 80.1
click at [753, 124] on div "316400 316421 316418 317520 333980 316422 395739 333983 672922 323900 672920 33…" at bounding box center [452, 161] width 904 height 239
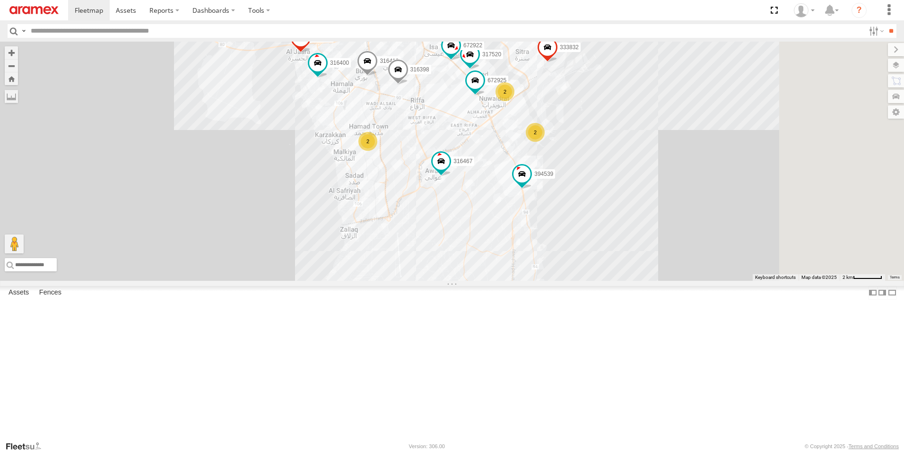
drag, startPoint x: 821, startPoint y: 348, endPoint x: 717, endPoint y: 263, distance: 133.8
click at [735, 267] on div "316400 316421 316418 317520 333980 316422 395739 333983 672922 323900 672920 33…" at bounding box center [452, 161] width 904 height 239
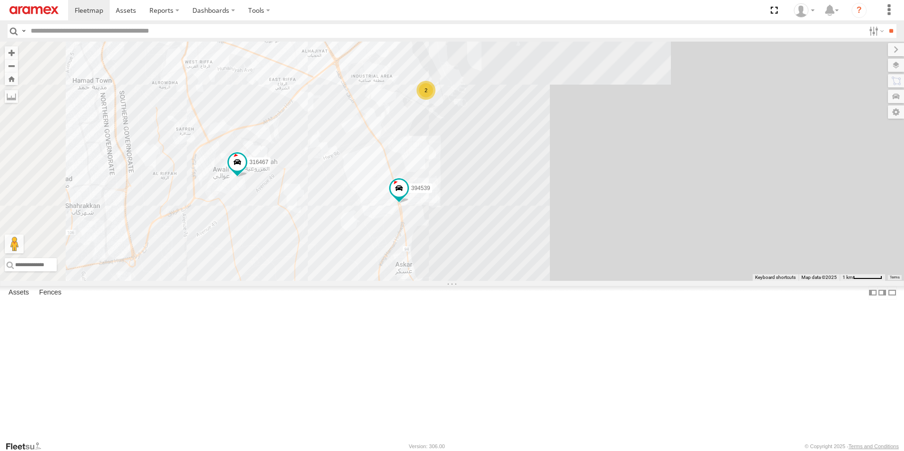
drag, startPoint x: 573, startPoint y: 196, endPoint x: 622, endPoint y: 309, distance: 123.0
click at [622, 281] on div "316400 316421 316418 317520 333980 316422 395739 333983 672922 323900 672920 33…" at bounding box center [452, 161] width 904 height 239
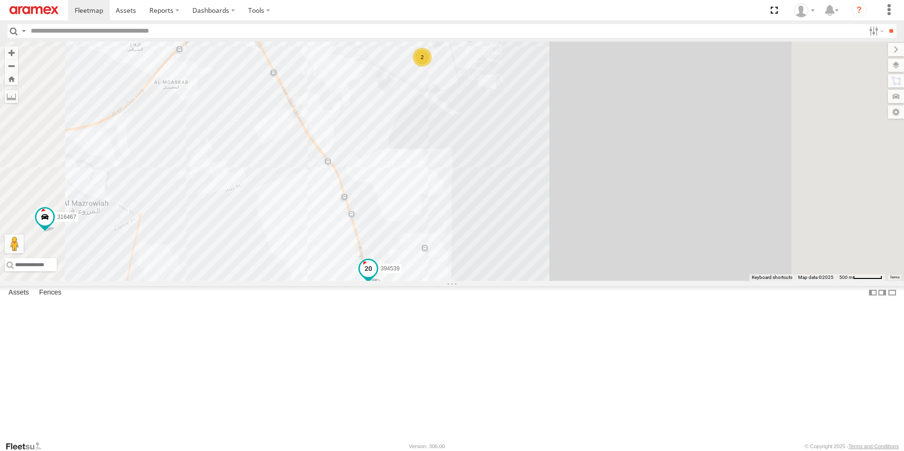
click at [377, 277] on span at bounding box center [368, 268] width 17 height 17
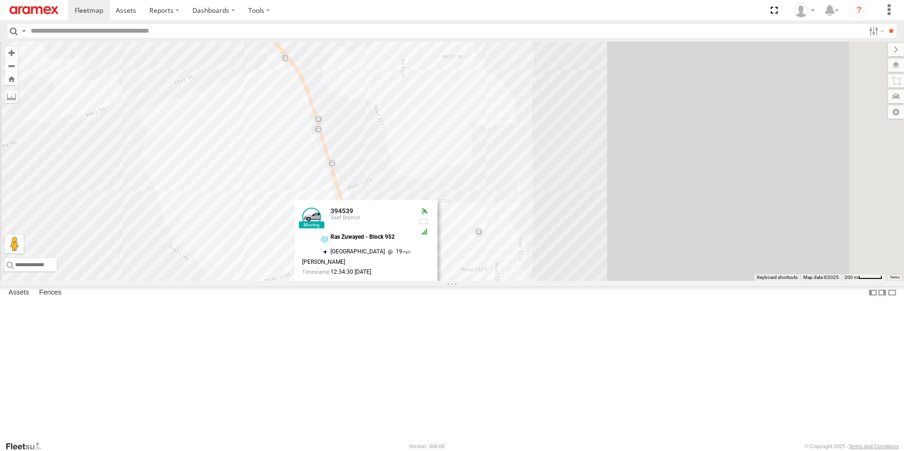
click at [701, 281] on div "316400 316421 316418 317520 333980 316422 395739 333983 672922 323900 672920 33…" at bounding box center [452, 161] width 904 height 239
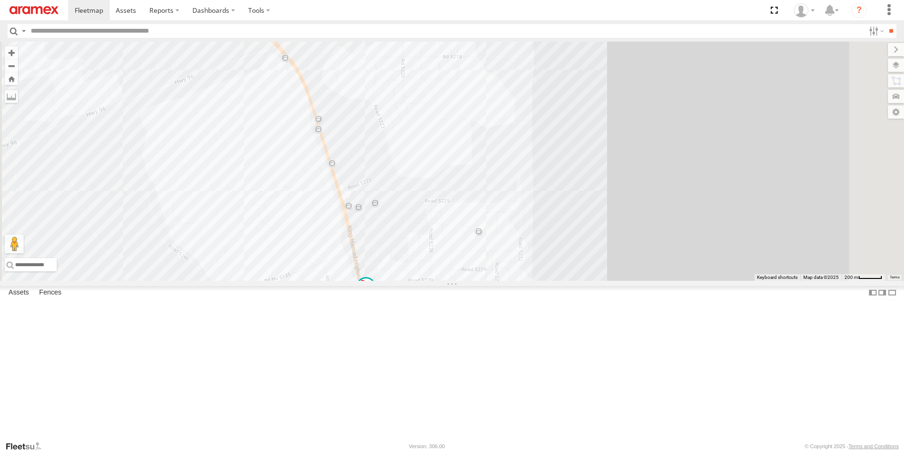
click at [701, 281] on div "316400 316421 316418 317520 333980 316422 395739 333983 672922 323900 672920 33…" at bounding box center [452, 161] width 904 height 239
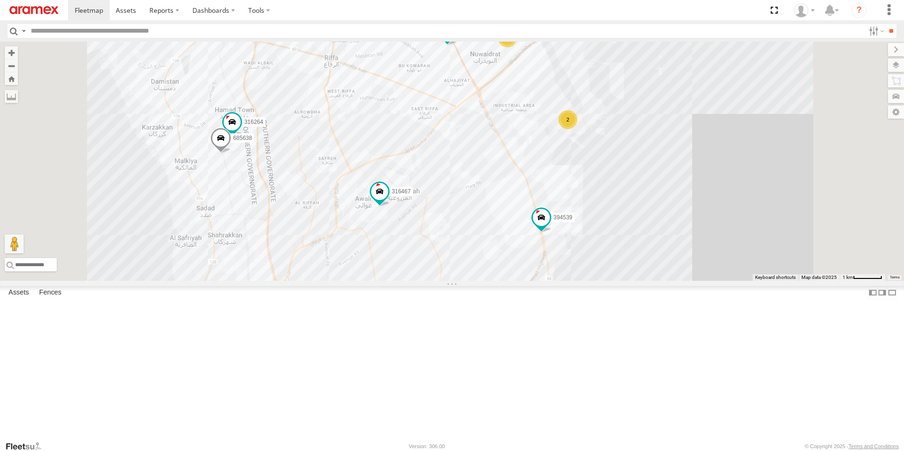
drag, startPoint x: 782, startPoint y: 159, endPoint x: 757, endPoint y: 247, distance: 91.2
click at [765, 227] on div "316400 316421 316418 317520 333980 316422 395739 333983 672922 323900 672920 33…" at bounding box center [452, 161] width 904 height 239
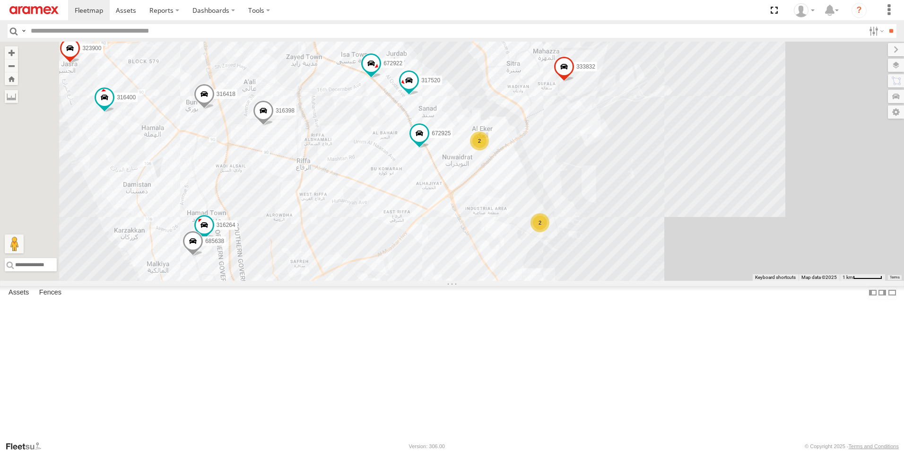
click at [755, 250] on div "316400 316421 316418 317520 333980 316422 395739 333983 672922 323900 672920 33…" at bounding box center [452, 161] width 904 height 239
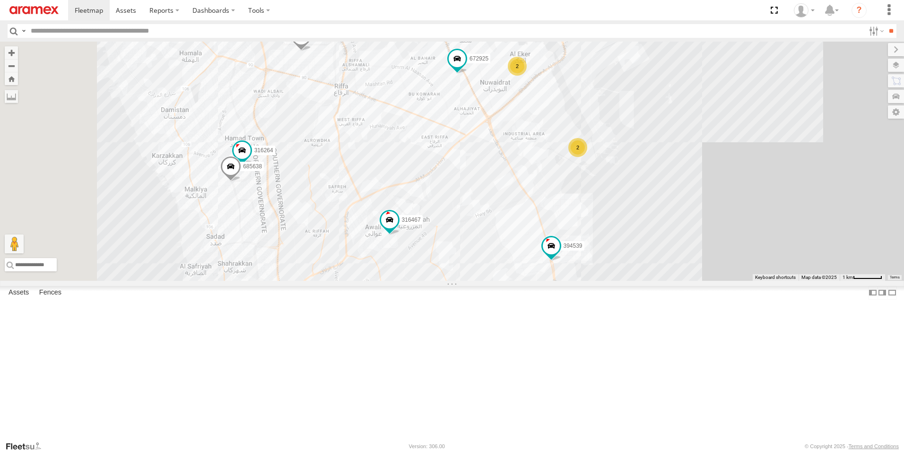
drag, startPoint x: 729, startPoint y: 320, endPoint x: 778, endPoint y: 211, distance: 118.9
click at [778, 211] on div "316400 316421 316418 317520 333980 316422 395739 333983 672922 323900 672920 33…" at bounding box center [452, 161] width 904 height 239
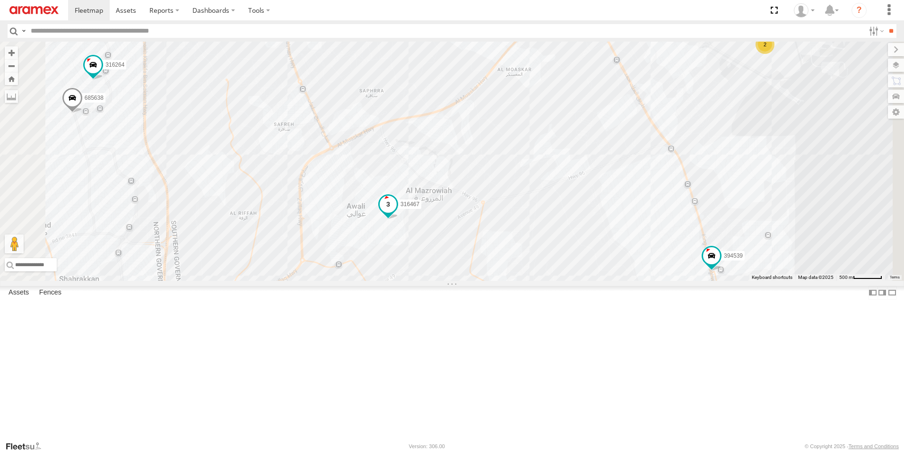
click at [399, 219] on span at bounding box center [388, 207] width 21 height 26
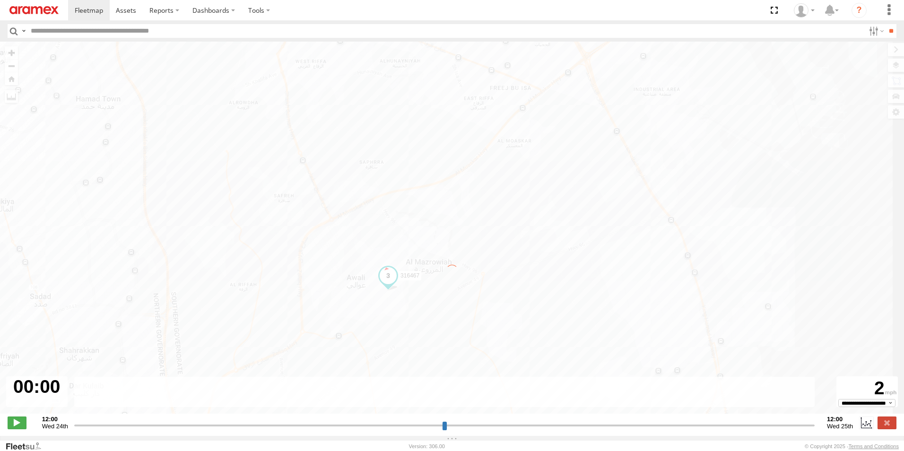
type input "**********"
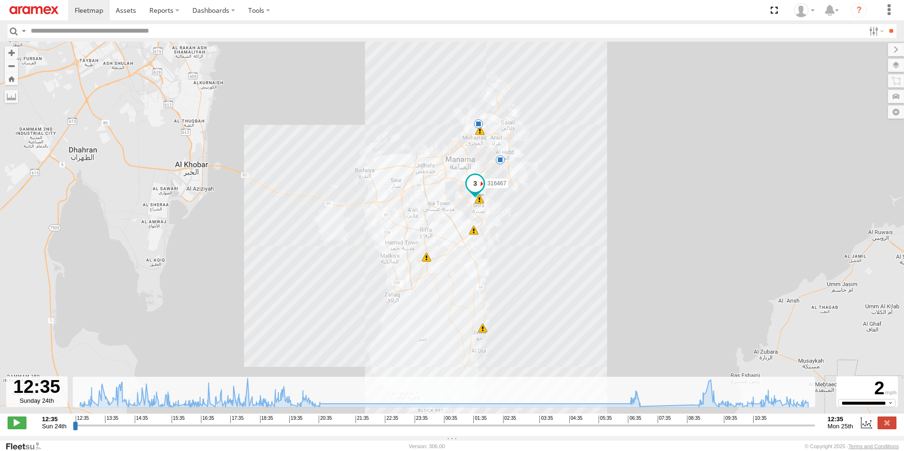
click at [476, 183] on span at bounding box center [475, 183] width 17 height 17
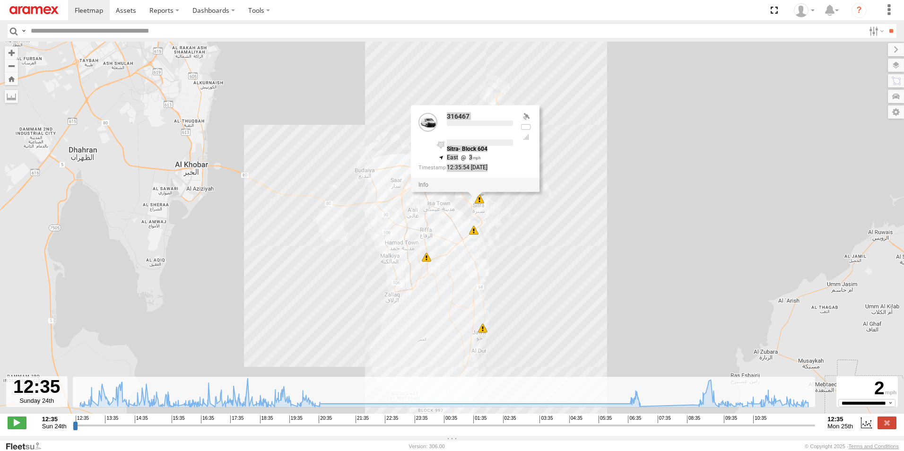
click at [476, 183] on div at bounding box center [475, 184] width 129 height 14
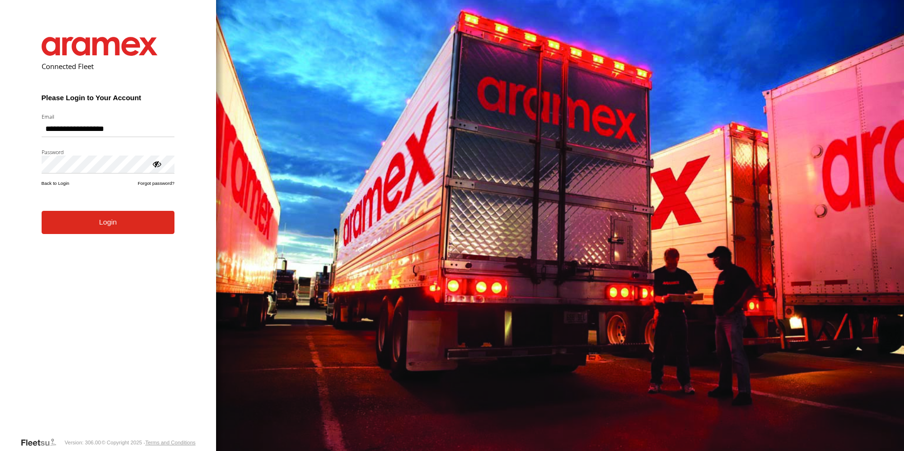
click at [114, 226] on button "Login" at bounding box center [108, 222] width 133 height 23
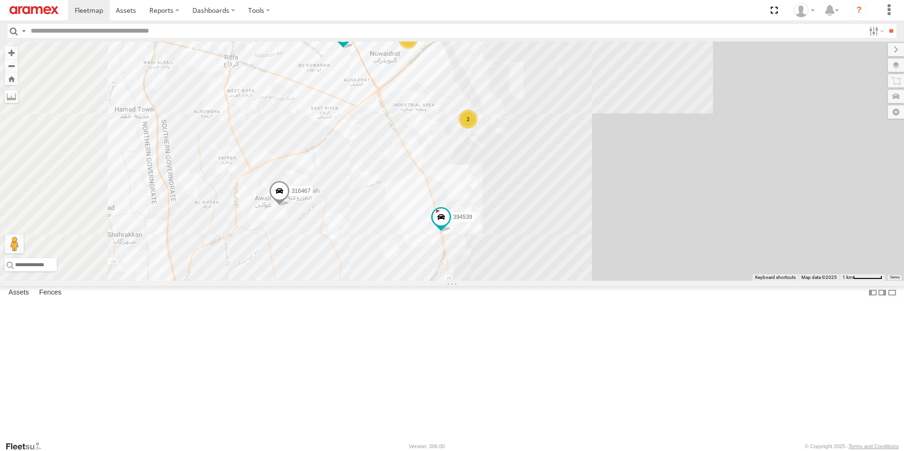
drag, startPoint x: 609, startPoint y: 224, endPoint x: 779, endPoint y: 289, distance: 182.3
click at [779, 281] on div "316418 316422 333983 333832 315760 394539 316398 316467 333974 316399 316417 31…" at bounding box center [452, 161] width 904 height 239
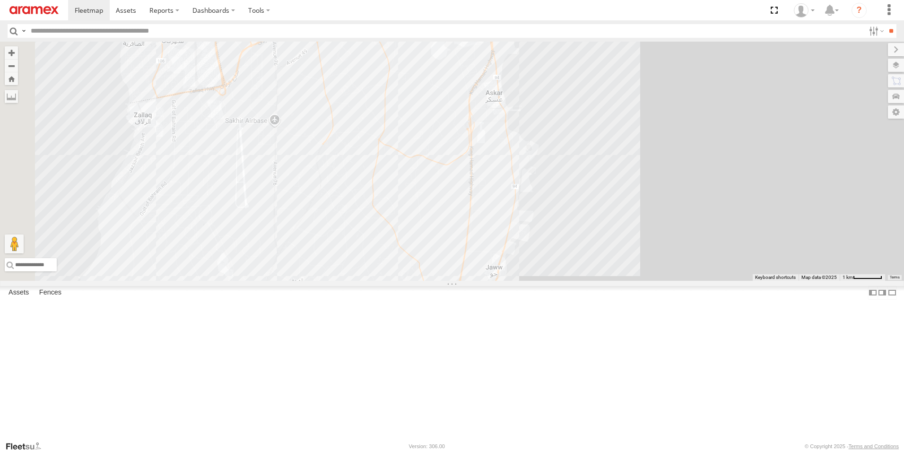
drag, startPoint x: 687, startPoint y: 293, endPoint x: 714, endPoint y: 117, distance: 178.1
click at [714, 117] on div "316418 316422 333983 333832 315760 394539 316398 316467 333974 316399 316417 31…" at bounding box center [452, 161] width 904 height 239
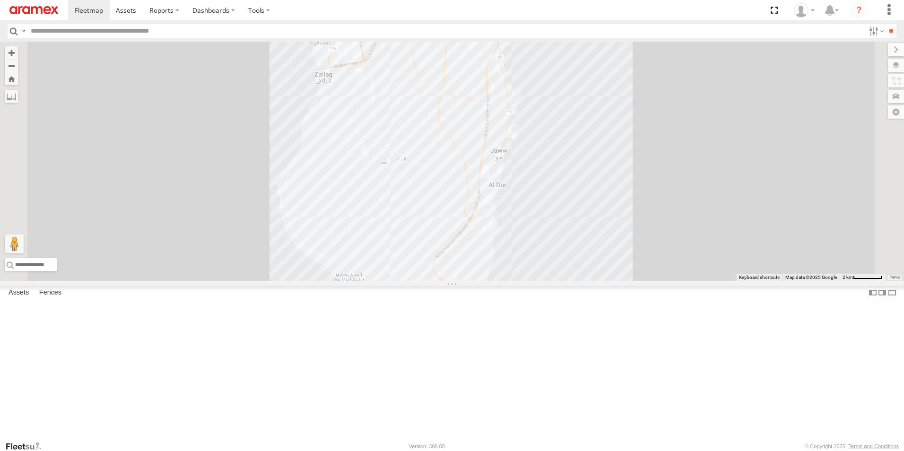
click at [505, 28] on span at bounding box center [496, 19] width 17 height 17
drag, startPoint x: 618, startPoint y: 100, endPoint x: 693, endPoint y: 144, distance: 86.7
click at [693, 144] on div "316418 316422 333983 333832 315760 394539 316398 316467 333974 316399 316417 31…" at bounding box center [452, 161] width 904 height 239
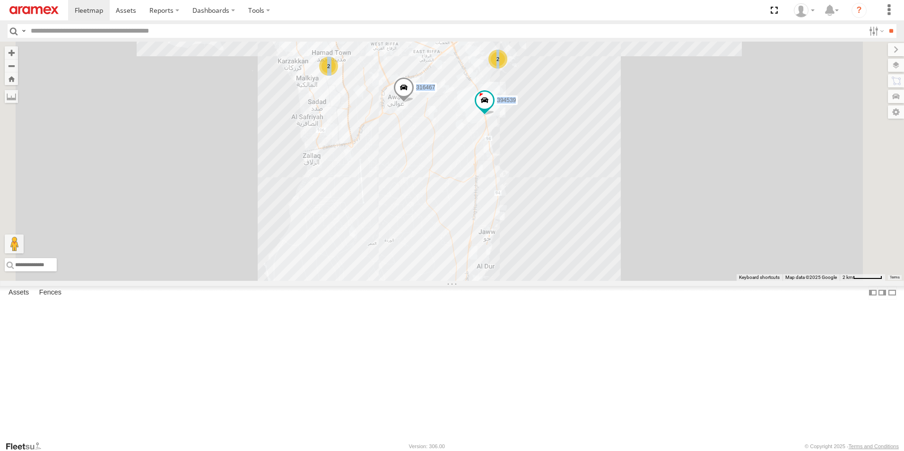
drag, startPoint x: 713, startPoint y: 82, endPoint x: 687, endPoint y: 224, distance: 144.2
click at [688, 219] on div "316418 316422 333983 333832 315760 394539 316398 316467 333974 316399 316417 31…" at bounding box center [452, 161] width 904 height 239
click at [687, 224] on div "316418 316422 333983 333832 315760 394539 316398 316467 333974 316399 316417 31…" at bounding box center [452, 161] width 904 height 239
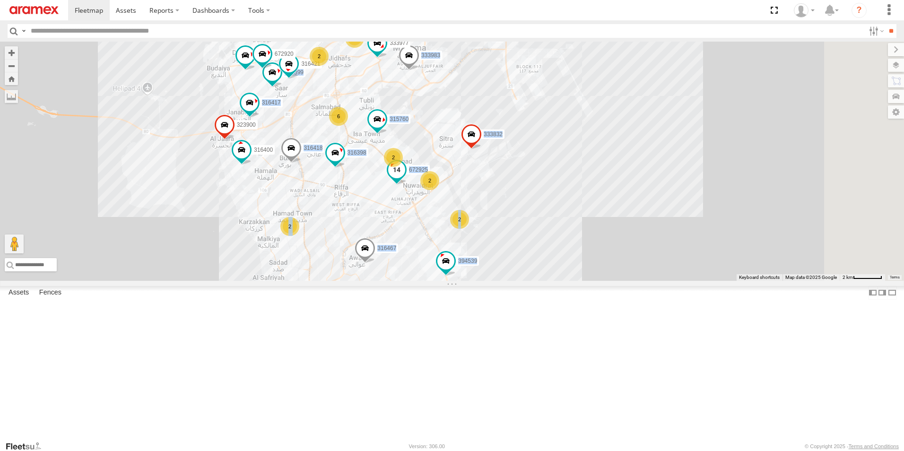
click at [407, 185] on span at bounding box center [396, 172] width 21 height 26
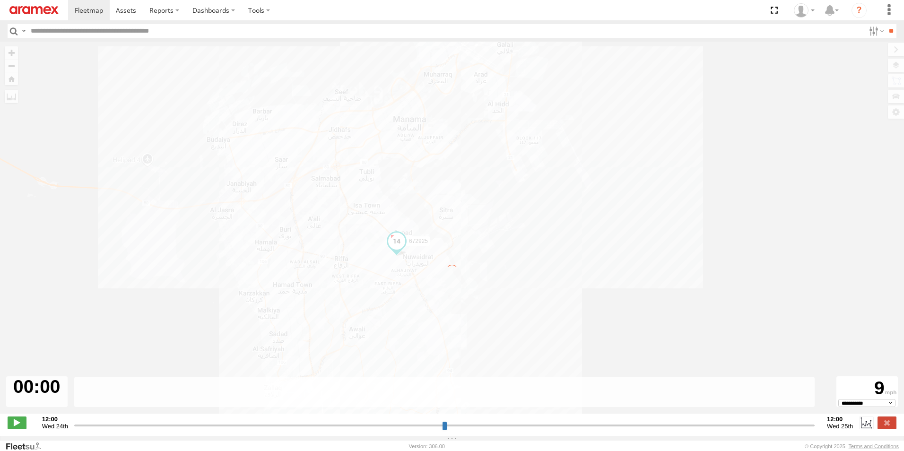
click at [524, 251] on div "← Move left → Move right ↑ Move up ↓ Move down + Zoom in - Zoom out Home Jump l…" at bounding box center [452, 233] width 904 height 382
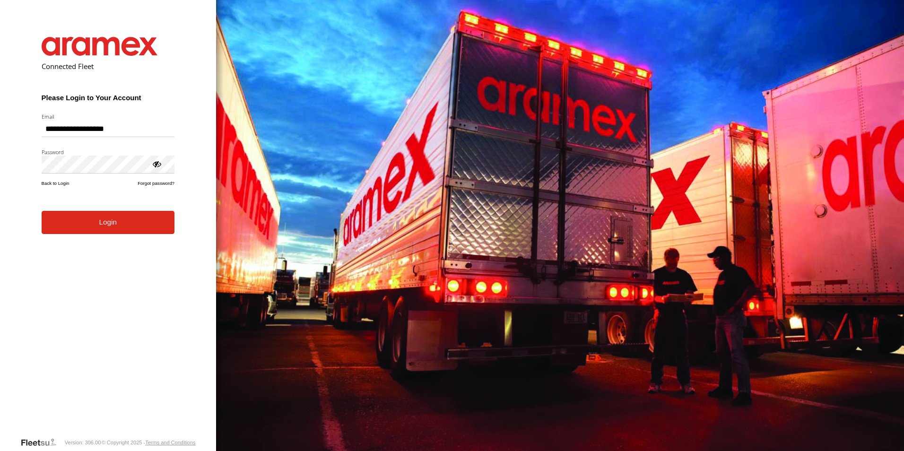
click at [99, 232] on button "Login" at bounding box center [108, 222] width 133 height 23
click at [113, 232] on button "Login" at bounding box center [108, 222] width 133 height 23
click at [109, 225] on button "Login" at bounding box center [108, 222] width 133 height 23
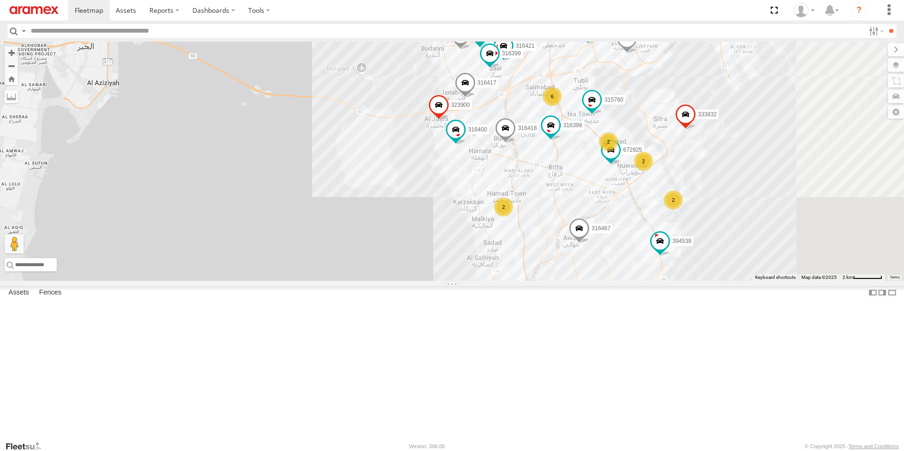
drag, startPoint x: 870, startPoint y: 295, endPoint x: 807, endPoint y: 342, distance: 79.3
click at [806, 281] on div "316418 333983 333832 333977 394539 685637 316398 316467 316417 316261 316400 31…" at bounding box center [452, 161] width 904 height 239
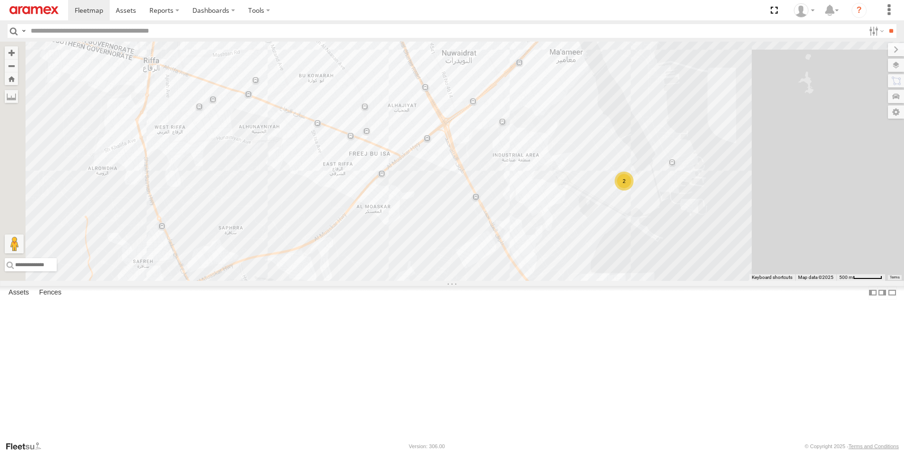
drag, startPoint x: 733, startPoint y: 260, endPoint x: 864, endPoint y: 191, distance: 147.8
click at [864, 191] on div "316418 333983 333832 333977 394539 685637 316398 316467 316417 316261 316400 31…" at bounding box center [452, 161] width 904 height 239
click at [515, 26] on span at bounding box center [504, 14] width 21 height 26
click at [714, 133] on div "316418 333983 333832 333977 394539 685637 316398 316467 316417 316261 316400 31…" at bounding box center [452, 161] width 904 height 239
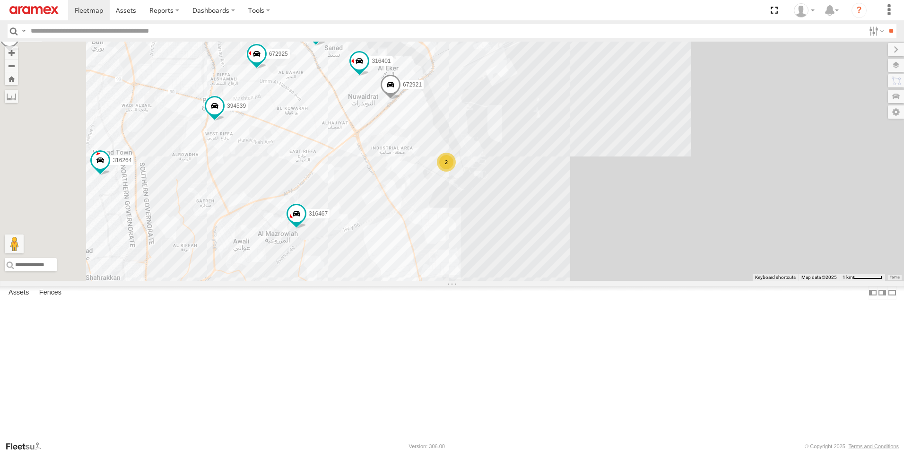
drag, startPoint x: 604, startPoint y: 200, endPoint x: 801, endPoint y: 255, distance: 204.3
click at [801, 255] on div "316422 333981 333832 316414 394539 685639 672921 316467 672925 316261 333976 67…" at bounding box center [452, 161] width 904 height 239
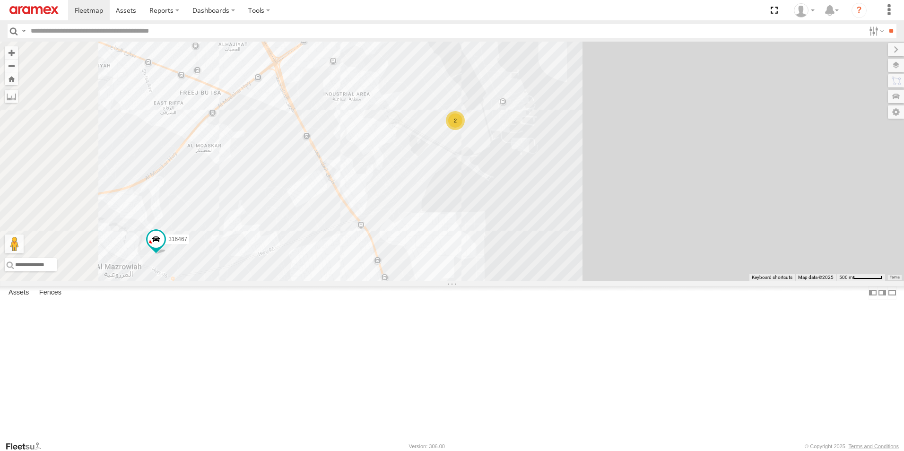
drag, startPoint x: 579, startPoint y: 249, endPoint x: 729, endPoint y: 236, distance: 150.4
click at [728, 241] on div "316422 333981 333832 316414 394539 685639 672921 316467 672925 316261 333976 67…" at bounding box center [452, 161] width 904 height 239
drag, startPoint x: 729, startPoint y: 236, endPoint x: 731, endPoint y: 218, distance: 18.1
click at [730, 228] on div "316422 333981 333832 316414 394539 685639 672921 316467 672925 316261 333976 67…" at bounding box center [452, 161] width 904 height 239
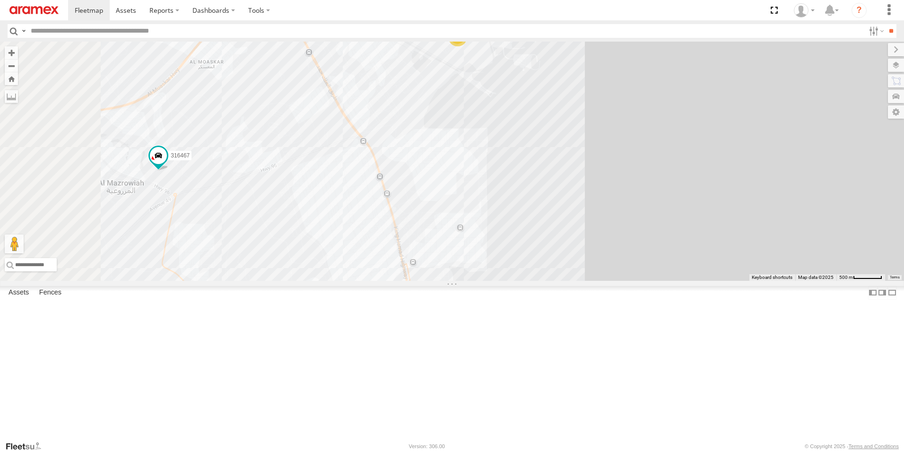
drag, startPoint x: 731, startPoint y: 218, endPoint x: 723, endPoint y: 135, distance: 83.6
click at [725, 138] on div "316422 333981 333832 316414 394539 685639 672921 316467 672925 316261 333976 67…" at bounding box center [452, 161] width 904 height 239
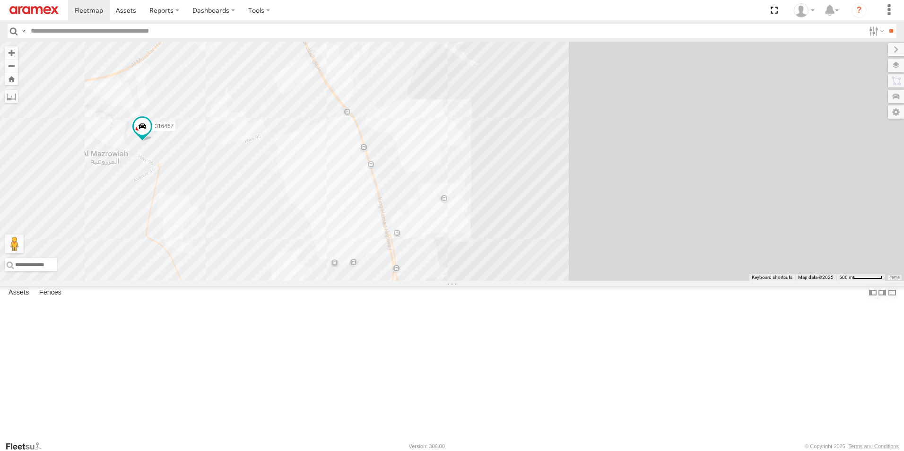
drag, startPoint x: 728, startPoint y: 221, endPoint x: 725, endPoint y: 109, distance: 112.1
click at [729, 145] on div "316422 333981 333832 316414 394539 685639 672921 316467 672925 316261 333976 67…" at bounding box center [452, 161] width 904 height 239
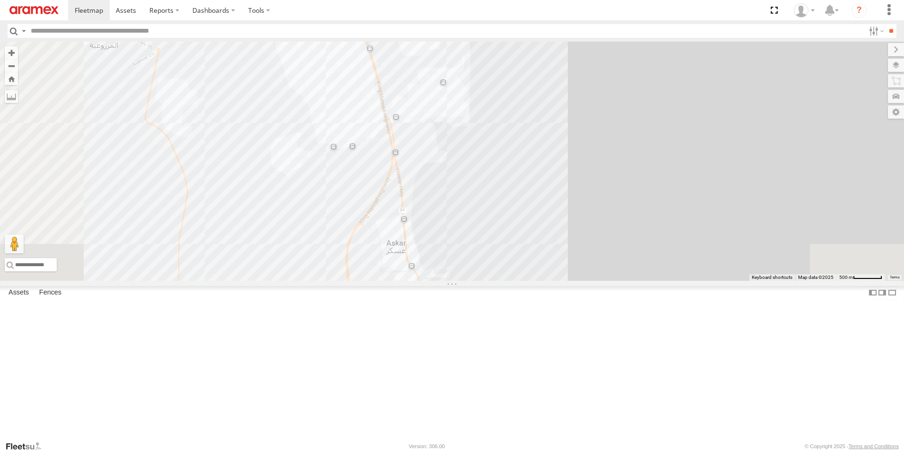
drag, startPoint x: 725, startPoint y: 109, endPoint x: 729, endPoint y: 78, distance: 31.4
click at [729, 81] on div "316422 333981 333832 316414 394539 685639 672921 316467 672925 316261 333976 67…" at bounding box center [452, 161] width 904 height 239
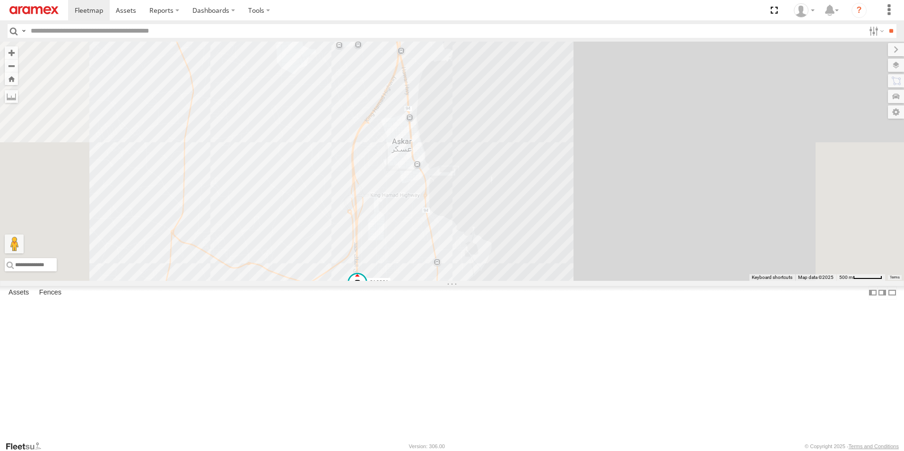
drag, startPoint x: 715, startPoint y: 175, endPoint x: 695, endPoint y: 146, distance: 36.1
click at [701, 155] on div "316422 333981 333832 316414 394539 685639 672921 316467 672925 316261 333976 67…" at bounding box center [452, 161] width 904 height 239
click at [697, 150] on div "316422 333981 333832 316414 394539 685639 672921 316467 672925 316261 333976 67…" at bounding box center [452, 161] width 904 height 239
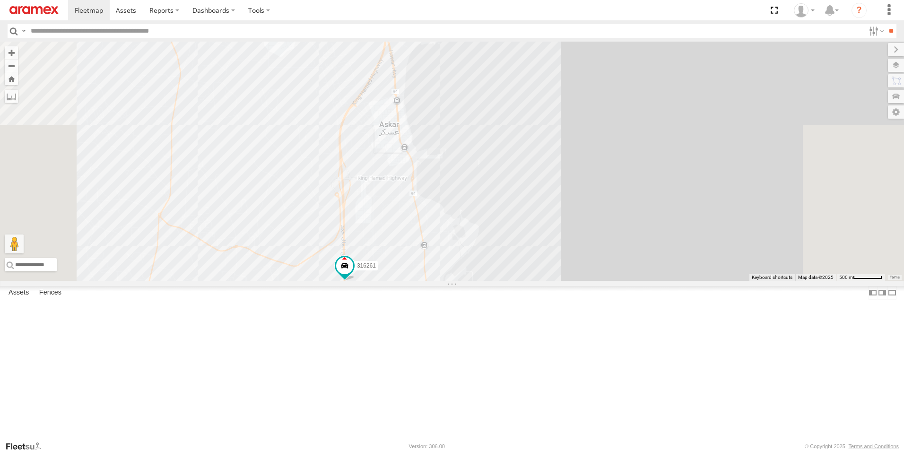
drag, startPoint x: 695, startPoint y: 146, endPoint x: 693, endPoint y: 139, distance: 6.4
click at [693, 139] on div "316422 333981 333832 316414 394539 685639 672921 316467 672925 316261 333976 67…" at bounding box center [452, 161] width 904 height 239
drag, startPoint x: 692, startPoint y: 138, endPoint x: 462, endPoint y: 334, distance: 301.8
click at [351, 266] on span at bounding box center [342, 257] width 17 height 17
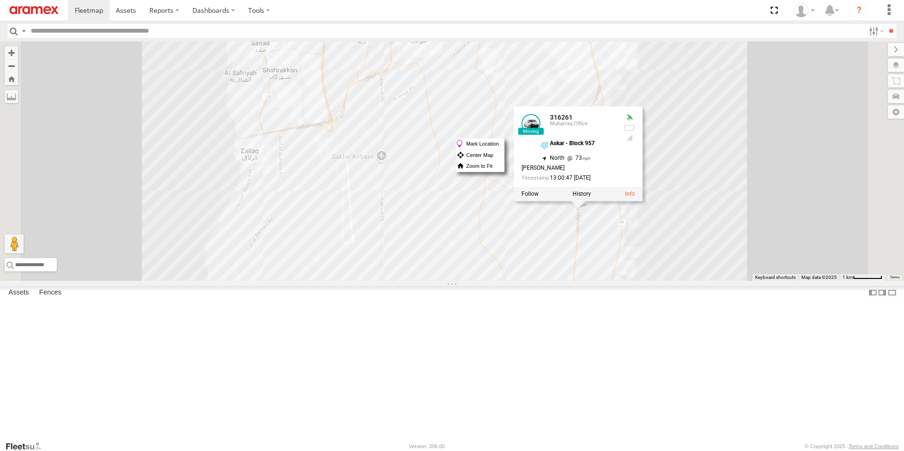
click at [799, 234] on div "316422 333981 333832 316414 394539 685639 672921 316467 672925 316261 333976 67…" at bounding box center [452, 161] width 904 height 239
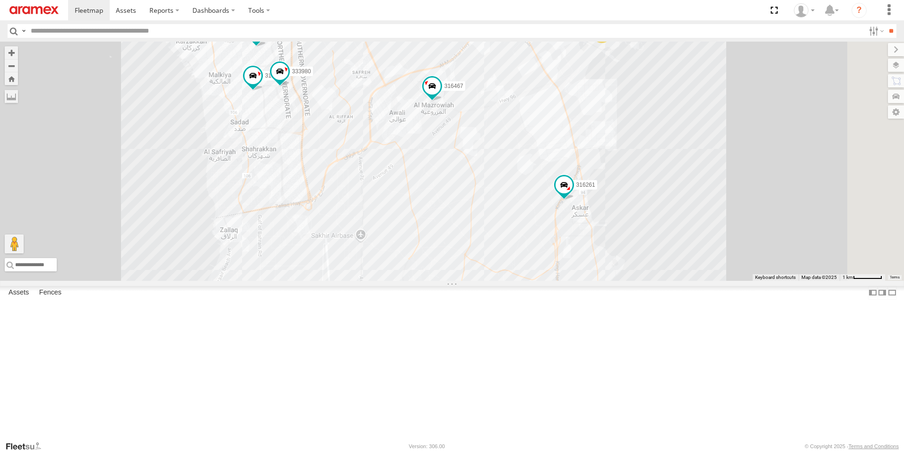
drag, startPoint x: 861, startPoint y: 151, endPoint x: 796, endPoint y: 289, distance: 152.5
click at [796, 281] on div "316421 333980 316264 316467 316261 2" at bounding box center [452, 161] width 904 height 239
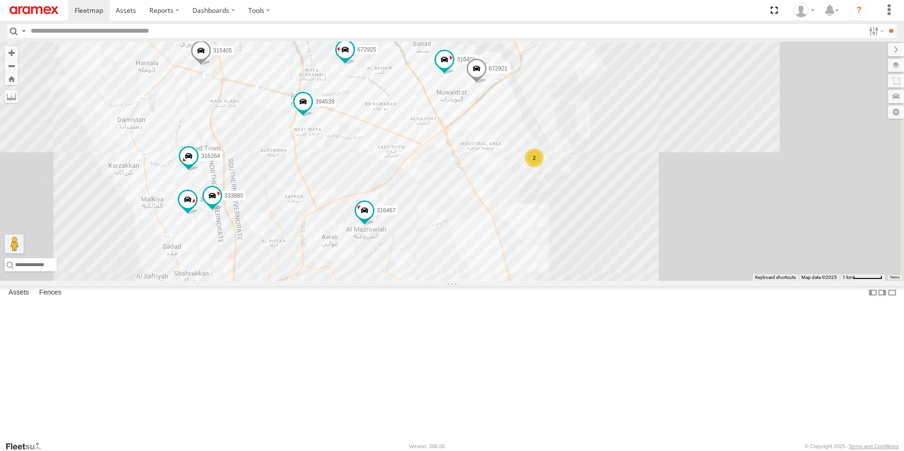
drag, startPoint x: 745, startPoint y: 208, endPoint x: 774, endPoint y: 313, distance: 109.0
click at [774, 281] on div "316421 333980 316264 316467 316261 2 316418 317520 315405 672922 333832 316401 …" at bounding box center [452, 161] width 904 height 239
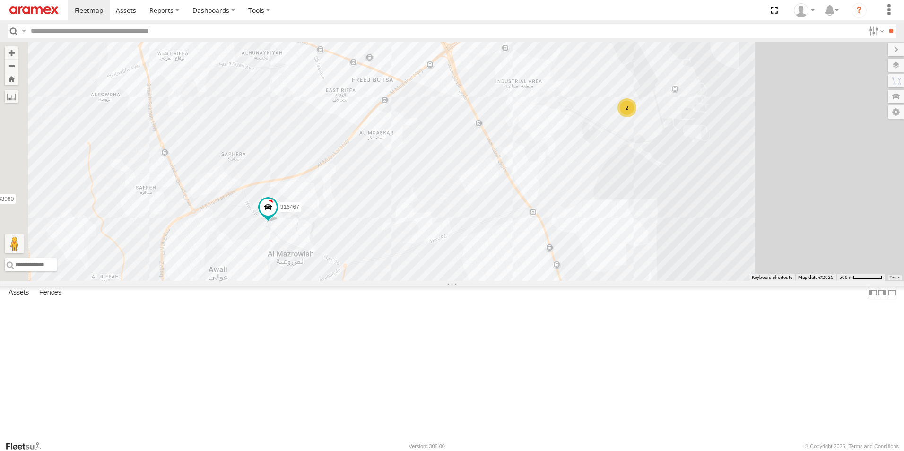
drag, startPoint x: 721, startPoint y: 357, endPoint x: 851, endPoint y: 295, distance: 144.2
click at [851, 281] on div "316421 333980 316264 316467 316261 316418 317520 315405 672922 333832 316401 31…" at bounding box center [452, 161] width 904 height 239
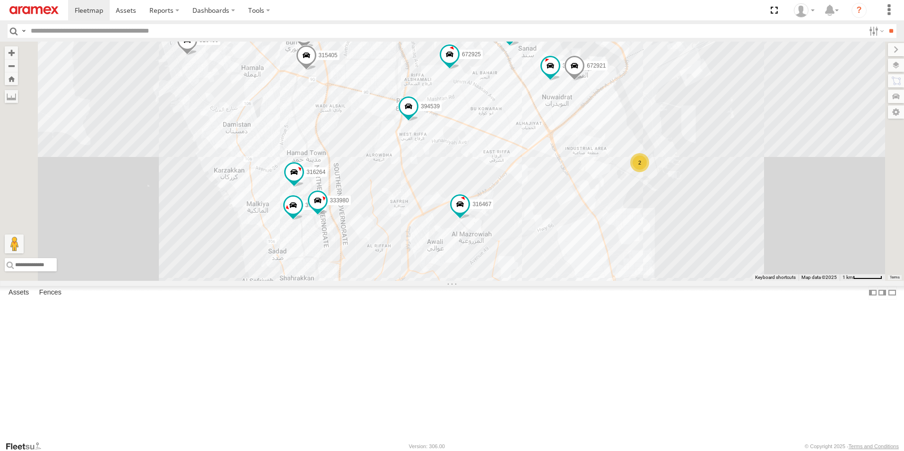
drag, startPoint x: 854, startPoint y: 271, endPoint x: 793, endPoint y: 298, distance: 66.2
click at [793, 281] on div "316421 333980 316264 316467 316261 316418 317520 315405 672922 333832 316401 31…" at bounding box center [452, 161] width 904 height 239
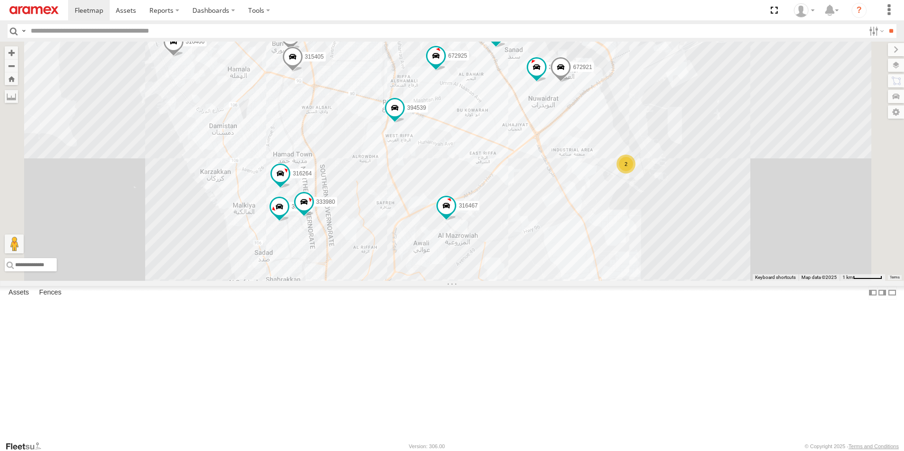
drag, startPoint x: 826, startPoint y: 226, endPoint x: 814, endPoint y: 251, distance: 26.9
click at [816, 247] on div "316421 333980 316264 316467 316261 316418 317520 315405 672922 333832 316401 31…" at bounding box center [452, 161] width 904 height 239
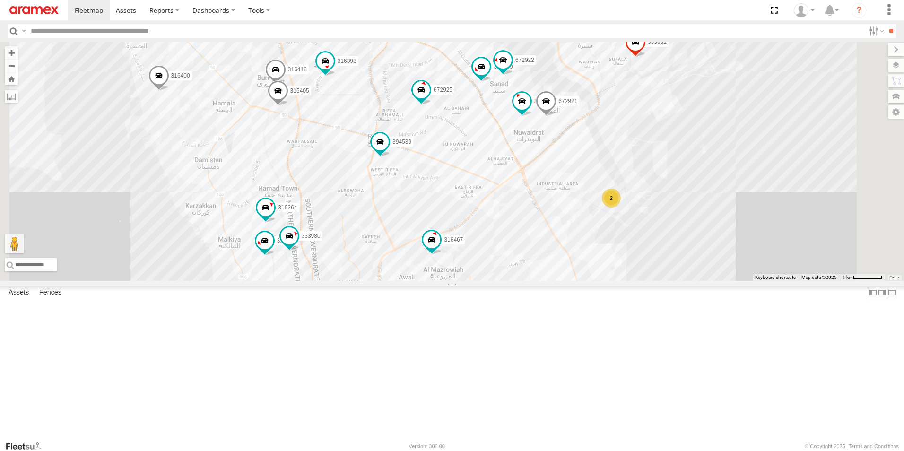
click at [812, 252] on div "316421 333980 316264 316467 316261 316418 317520 315405 672922 333832 316401 31…" at bounding box center [452, 161] width 904 height 239
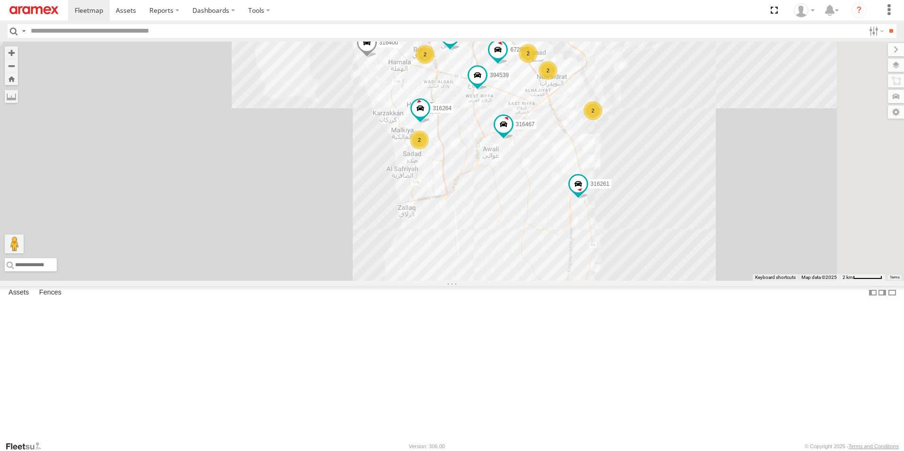
drag, startPoint x: 867, startPoint y: 350, endPoint x: 790, endPoint y: 252, distance: 124.7
click at [791, 254] on div "316264 316467 316261 333832 315760 394539 316398 672925 316400 685639 685638 31…" at bounding box center [452, 161] width 904 height 239
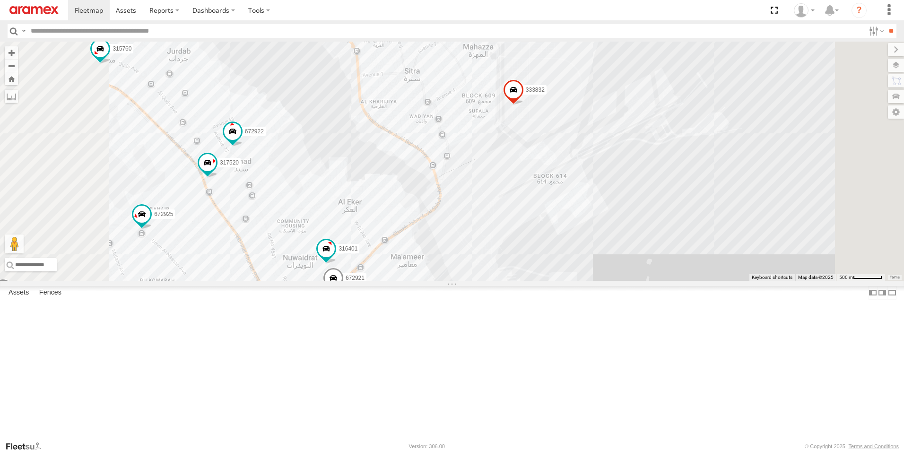
drag, startPoint x: 382, startPoint y: 164, endPoint x: 515, endPoint y: 186, distance: 134.7
click at [500, 185] on div "316400 316421 393362 316418 333976 315405 333980 316422 333981 672920 333832 33…" at bounding box center [452, 161] width 904 height 239
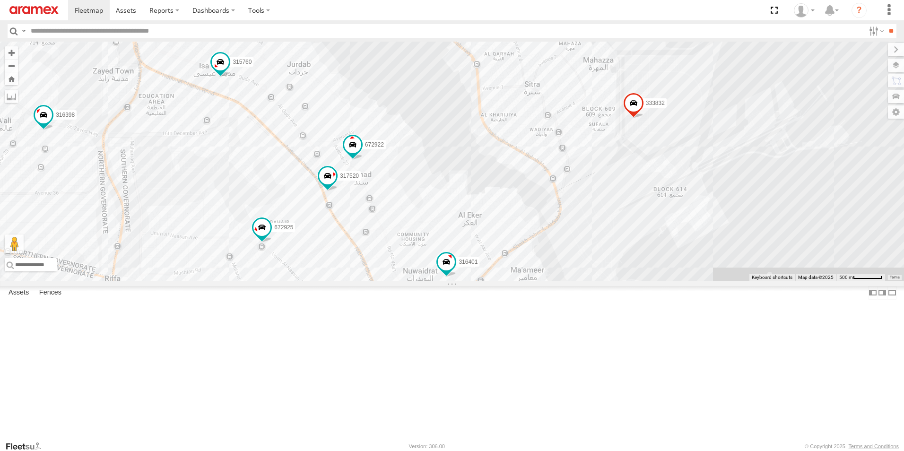
drag, startPoint x: 515, startPoint y: 186, endPoint x: 542, endPoint y: 186, distance: 27.4
click at [542, 186] on div "316400 316421 393362 316418 333976 315405 333980 316422 333981 672920 333832 33…" at bounding box center [452, 161] width 904 height 239
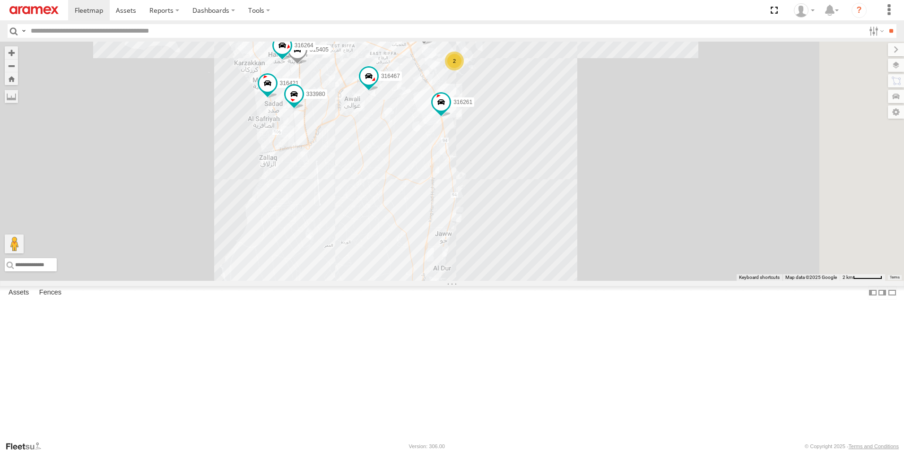
drag, startPoint x: 723, startPoint y: 325, endPoint x: 657, endPoint y: 191, distance: 149.1
click at [670, 208] on div "316400 316421 393362 316418 333976 315405 333980 316422 333981 672920 333832 31…" at bounding box center [452, 161] width 904 height 239
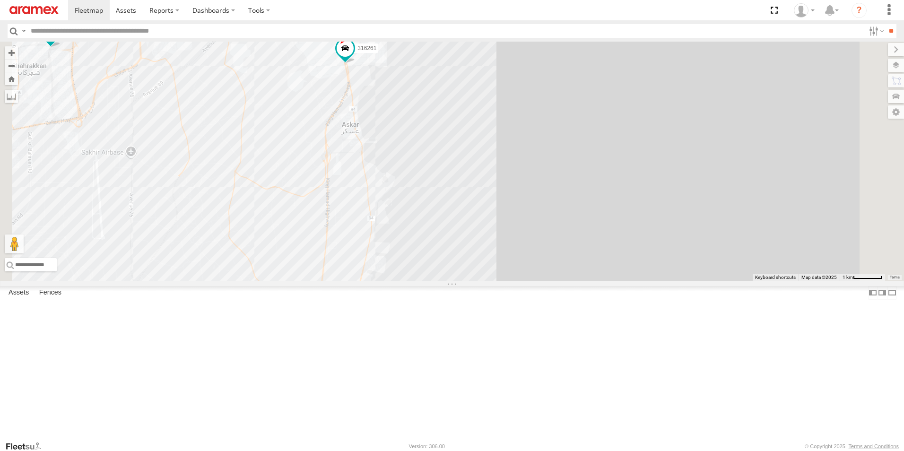
drag, startPoint x: 552, startPoint y: 232, endPoint x: 562, endPoint y: 141, distance: 90.9
click at [562, 157] on div "316400 316421 393362 316418 333976 315405 333980 316422 333981 672920 333832 31…" at bounding box center [452, 161] width 904 height 239
click at [567, 106] on div "316400 316421 393362 316418 333976 315405 333980 316422 333981 672920 333832 31…" at bounding box center [452, 161] width 904 height 239
click at [569, 92] on div "316400 316421 393362 316418 333976 315405 333980 316422 333981 672920 333832 31…" at bounding box center [452, 161] width 904 height 239
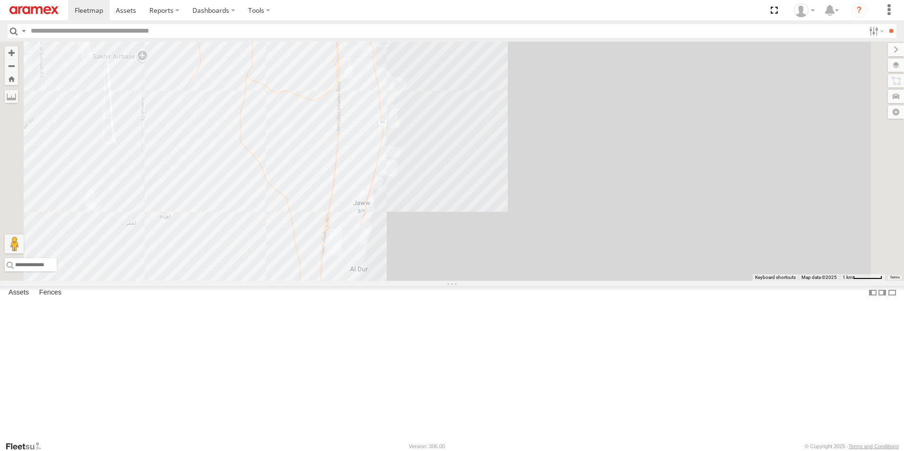
click at [570, 80] on div "316400 316421 393362 316418 333976 315405 333980 316422 333981 672920 333832 31…" at bounding box center [452, 161] width 904 height 239
drag, startPoint x: 600, startPoint y: 159, endPoint x: 608, endPoint y: 13, distance: 146.3
click at [607, 23] on body at bounding box center [452, 225] width 904 height 451
click at [608, 13] on section at bounding box center [485, 10] width 834 height 20
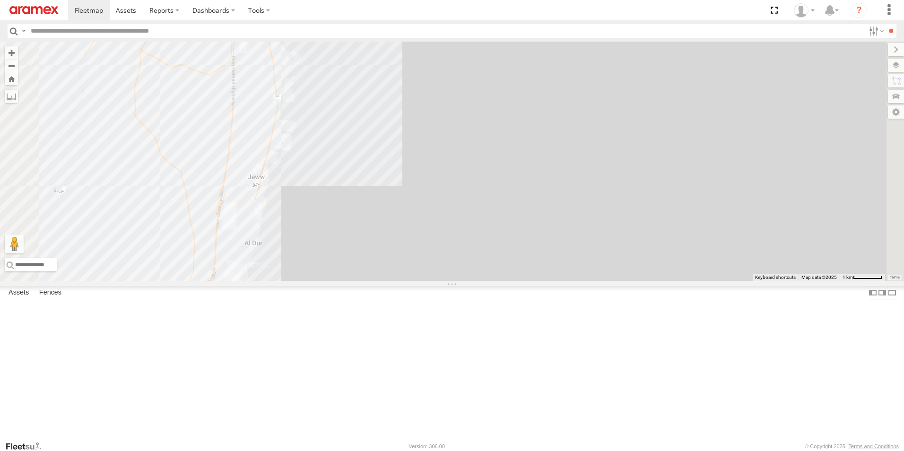
drag, startPoint x: 581, startPoint y: 113, endPoint x: 606, endPoint y: 254, distance: 142.6
click at [606, 254] on div "316400 333976 316422 333981 672920 315760 316414 394539 685637 316398 316467 31…" at bounding box center [452, 161] width 904 height 239
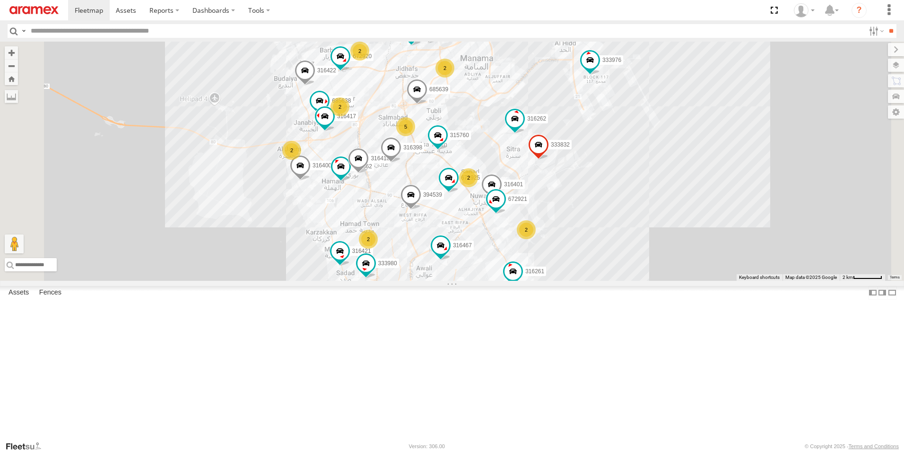
drag, startPoint x: 756, startPoint y: 337, endPoint x: 739, endPoint y: 276, distance: 63.8
click at [740, 279] on div "316400 316421 393362 316418 3 333976 2 2 5 333980 316422 333981 395739 2 3 2 67…" at bounding box center [452, 161] width 904 height 239
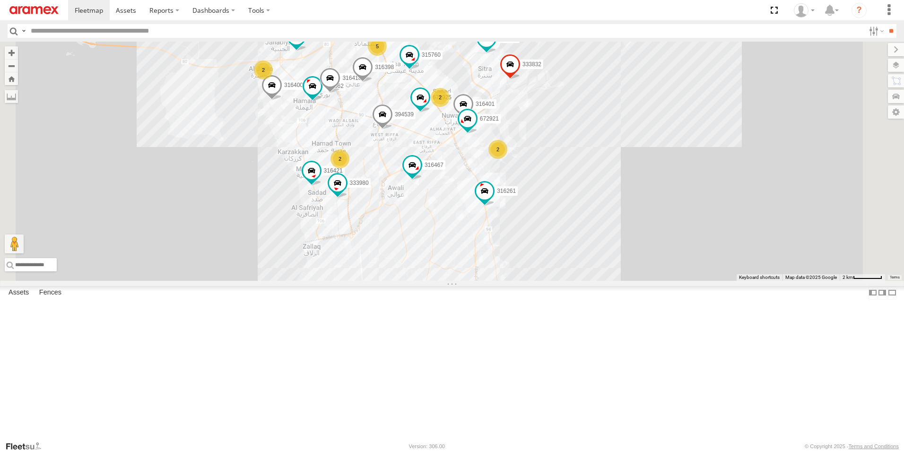
drag, startPoint x: 720, startPoint y: 213, endPoint x: 705, endPoint y: 190, distance: 27.8
click at [710, 195] on div "316400 316421 393362 316418 3 333976 2 2 5 333980 316422 333981 395739 2 3 2 67…" at bounding box center [452, 161] width 904 height 239
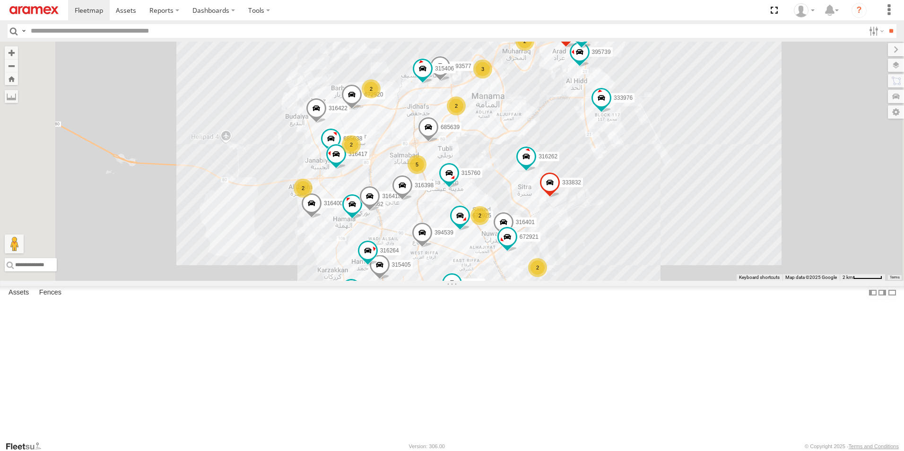
click at [533, 318] on span at bounding box center [524, 309] width 17 height 17
click at [569, 301] on div "316261 26.07736 , 50.61407 North West 24 13:24:44 08/25/2025" at bounding box center [515, 270] width 109 height 62
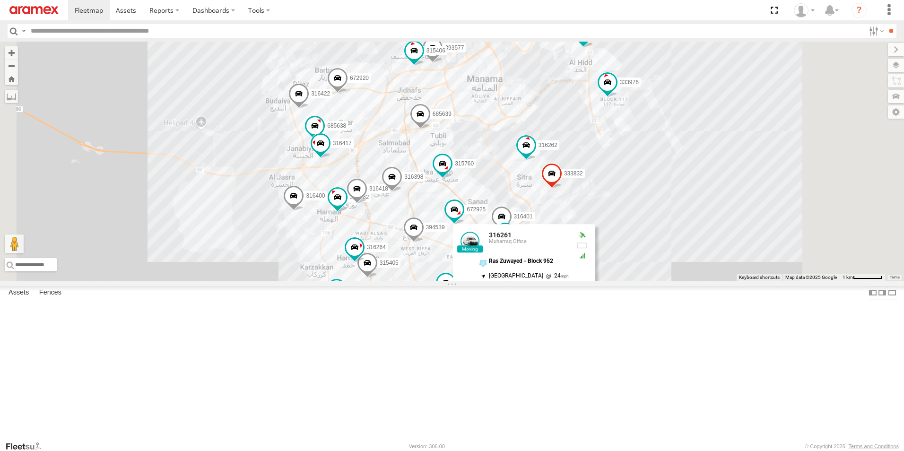
click at [569, 303] on div "316261 Muharraq Office Ras Zuwayed - Block 952 26.07736 , 50.61407 North West 2…" at bounding box center [515, 267] width 109 height 71
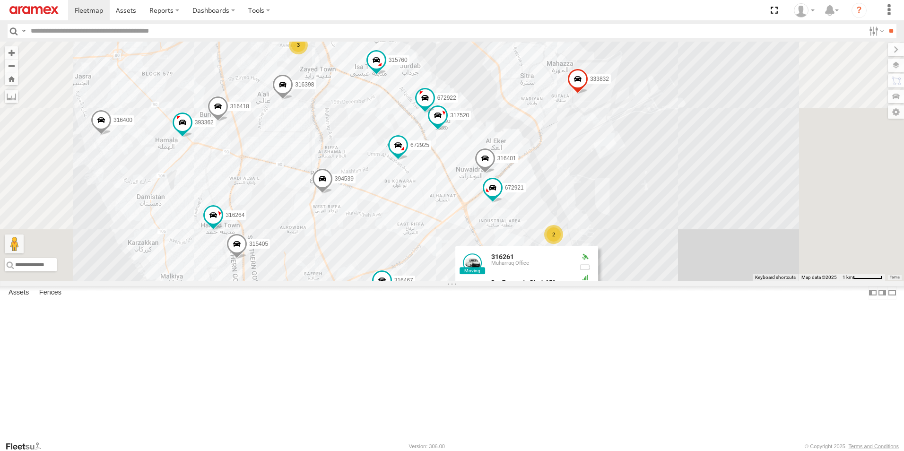
drag, startPoint x: 640, startPoint y: 381, endPoint x: 750, endPoint y: 378, distance: 110.2
click at [749, 281] on div "316400 316421 393362 316418 333976 315405 333980 316422 333981 395739 672920 33…" at bounding box center [452, 161] width 904 height 239
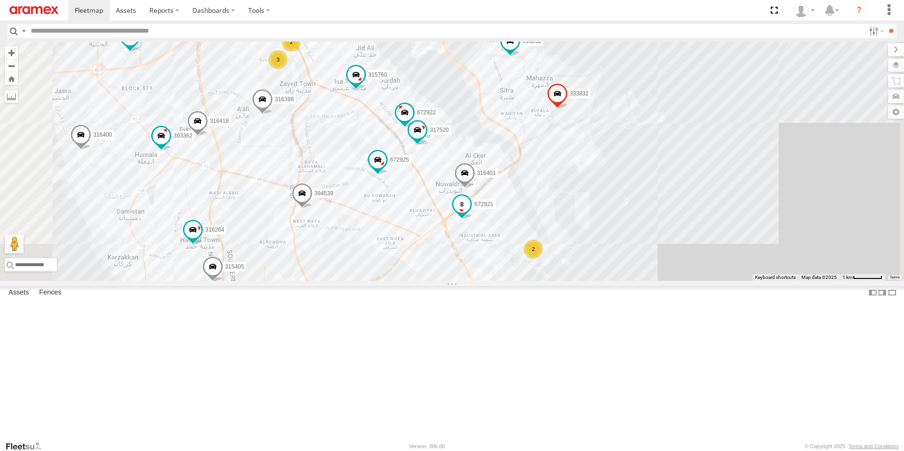
click at [470, 213] on span at bounding box center [461, 204] width 17 height 17
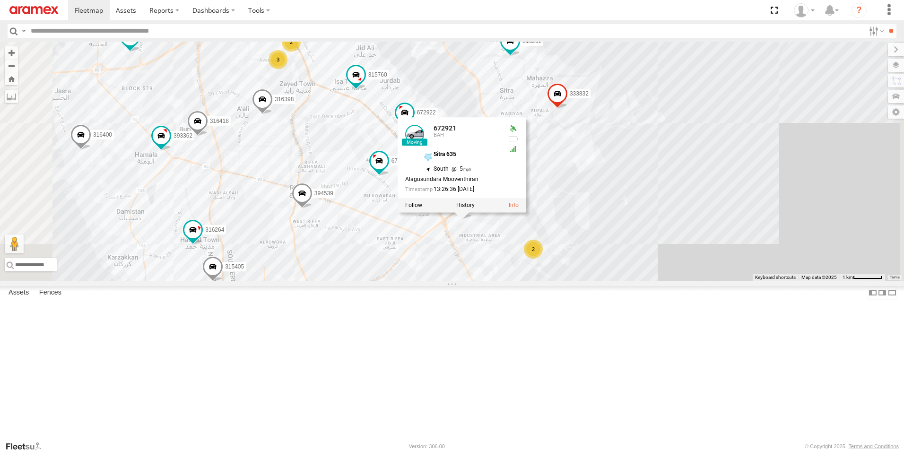
click at [370, 304] on span at bounding box center [361, 295] width 17 height 17
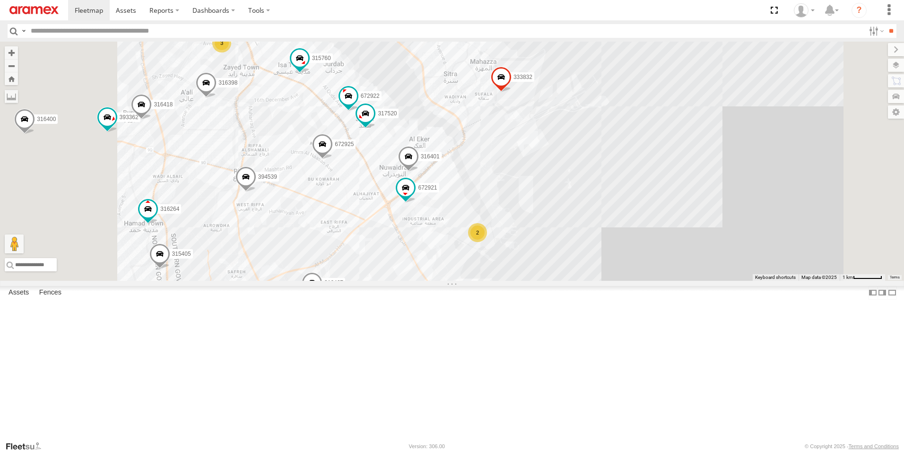
drag, startPoint x: 705, startPoint y: 400, endPoint x: 771, endPoint y: 243, distance: 169.9
click at [756, 281] on div "316400 316421 393362 316418 333976 315405 333980 316422 333981 395739 672920 33…" at bounding box center [452, 161] width 904 height 239
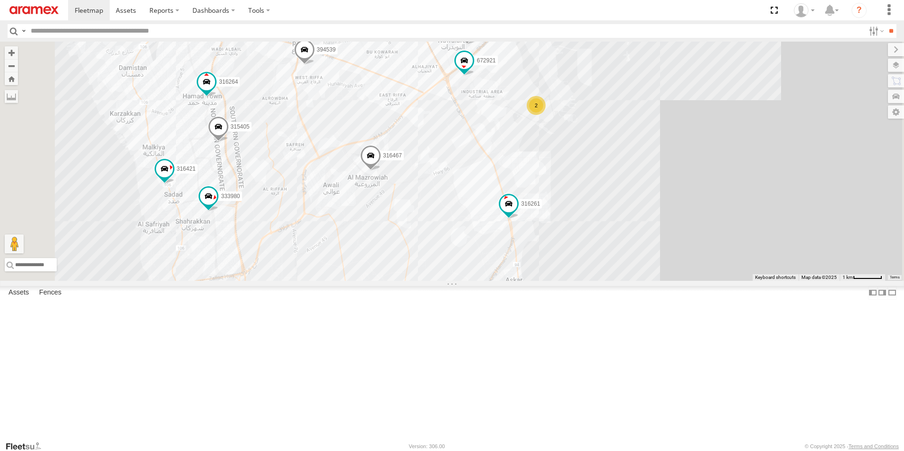
drag, startPoint x: 771, startPoint y: 243, endPoint x: 773, endPoint y: 226, distance: 17.6
click at [773, 226] on div "316400 316421 393362 316418 333976 315405 333980 316422 333981 395739 672920 33…" at bounding box center [452, 161] width 904 height 239
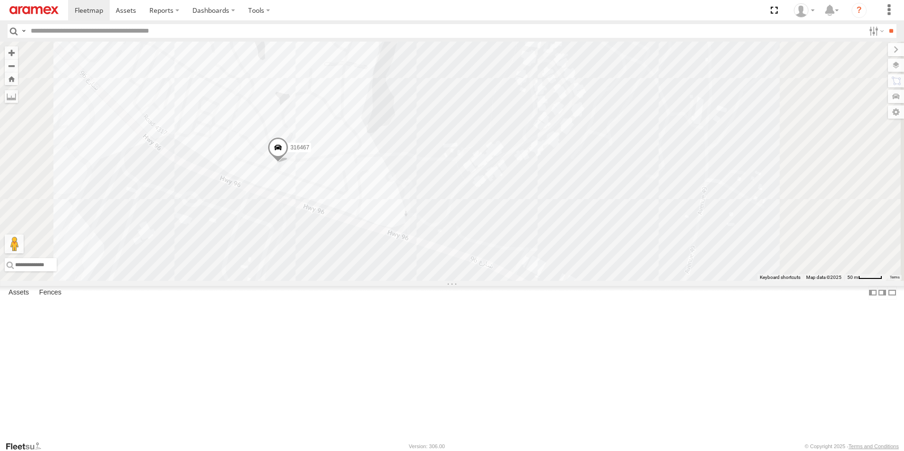
drag, startPoint x: 507, startPoint y: 286, endPoint x: 437, endPoint y: 244, distance: 81.4
click at [479, 267] on div "316400 316421 393362 316418 333976 315405 333980 316422 333981 395739 672920 33…" at bounding box center [452, 161] width 904 height 239
click at [437, 244] on div "316400 316421 393362 316418 333976 315405 333980 316422 333981 395739 672920 33…" at bounding box center [452, 161] width 904 height 239
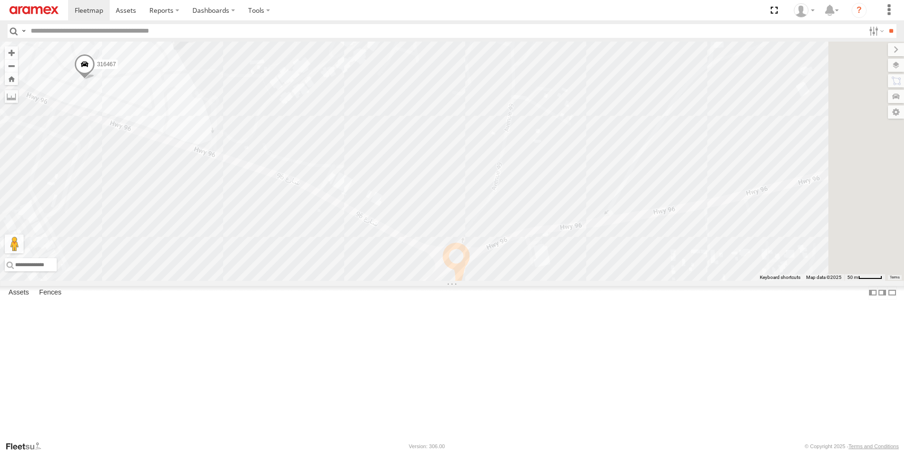
drag, startPoint x: 665, startPoint y: 313, endPoint x: 506, endPoint y: 279, distance: 162.4
click at [518, 281] on div "316400 316421 393362 316418 333976 315405 333980 316422 333981 395739 672920 33…" at bounding box center [452, 161] width 904 height 239
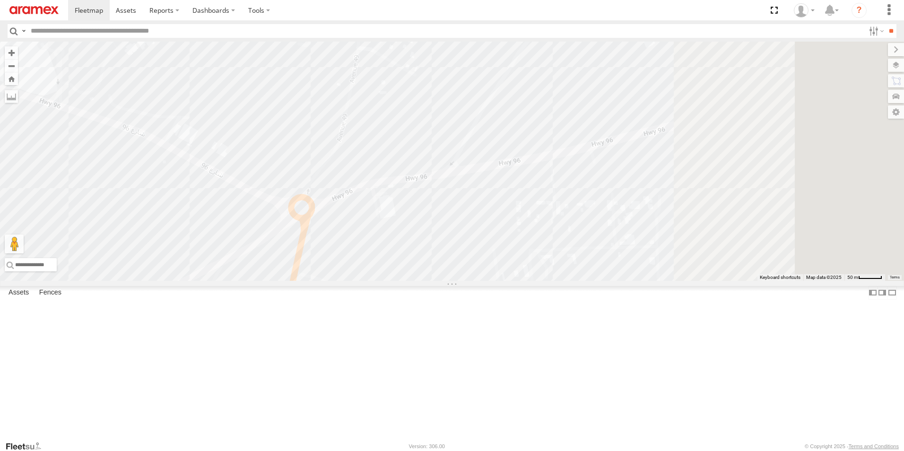
click at [499, 276] on div "316400 316421 393362 316418 333976 315405 333980 316422 333981 395739 672920 33…" at bounding box center [452, 161] width 904 height 239
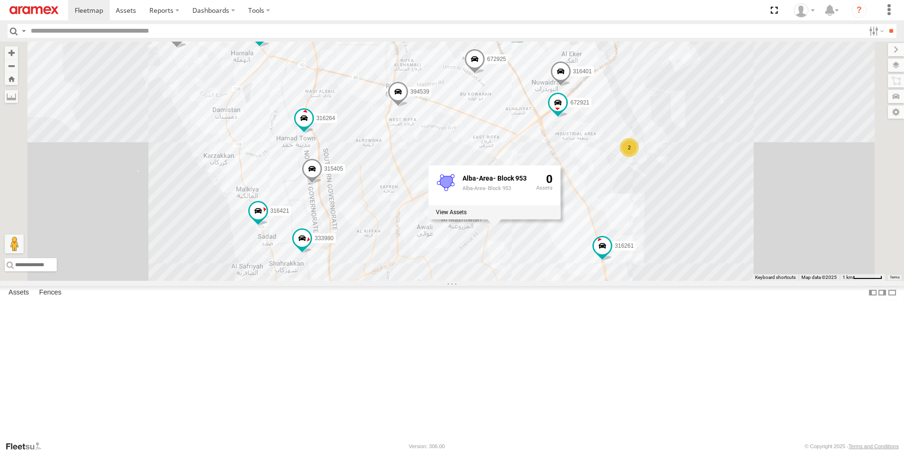
drag, startPoint x: 797, startPoint y: 407, endPoint x: 754, endPoint y: 308, distance: 108.4
click at [758, 281] on div "316400 316421 393362 316418 333976 315405 333980 316422 333981 395739 672920 33…" at bounding box center [452, 161] width 904 height 239
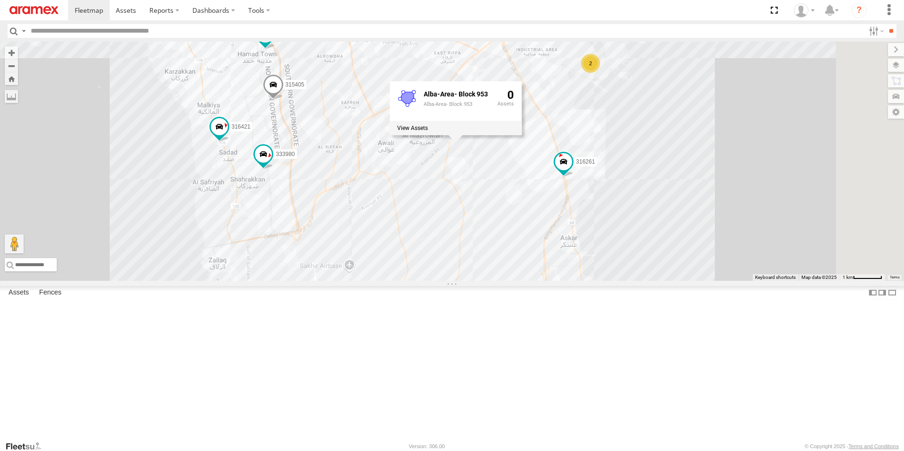
drag, startPoint x: 754, startPoint y: 308, endPoint x: 750, endPoint y: 299, distance: 9.7
click at [751, 281] on div "316400 316421 393362 316418 333976 315405 333980 316422 333981 395739 672920 33…" at bounding box center [452, 161] width 904 height 239
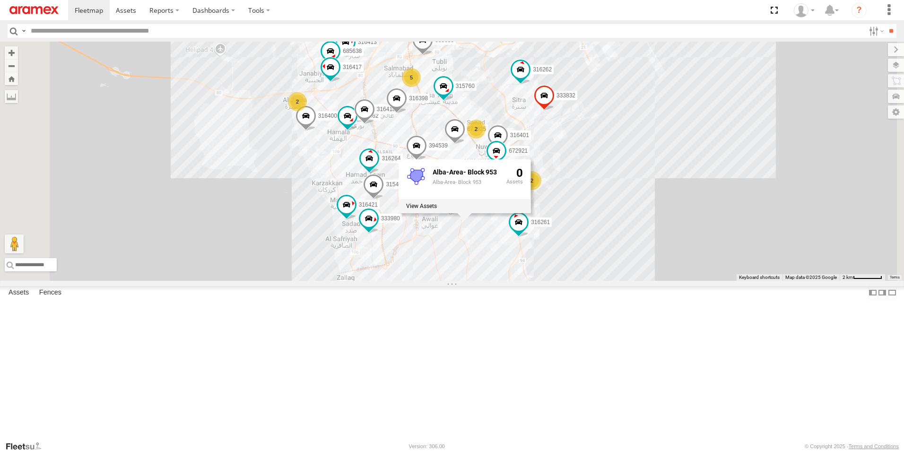
click at [815, 281] on div "316400 316421 393362 316418 333976 315405 333980 316422 333981 672920 333832 39…" at bounding box center [452, 161] width 904 height 239
